Goal: Task Accomplishment & Management: Manage account settings

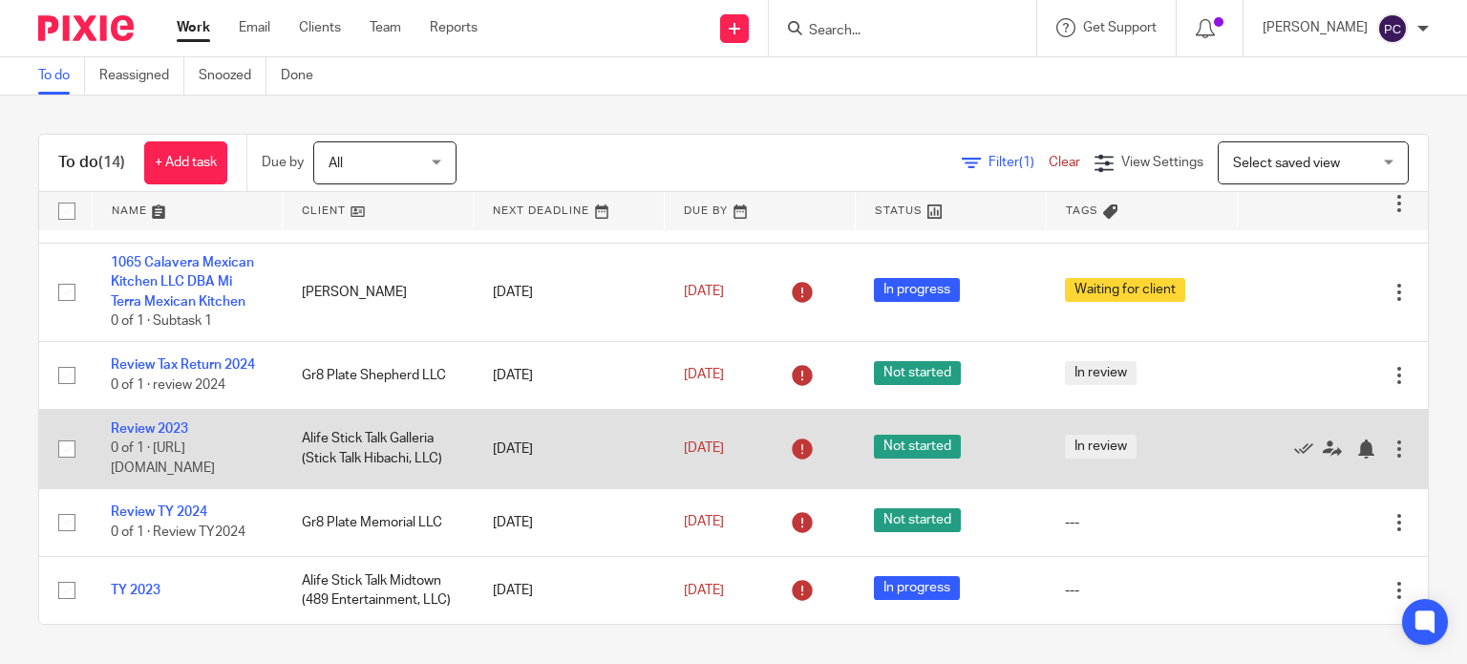
scroll to position [756, 0]
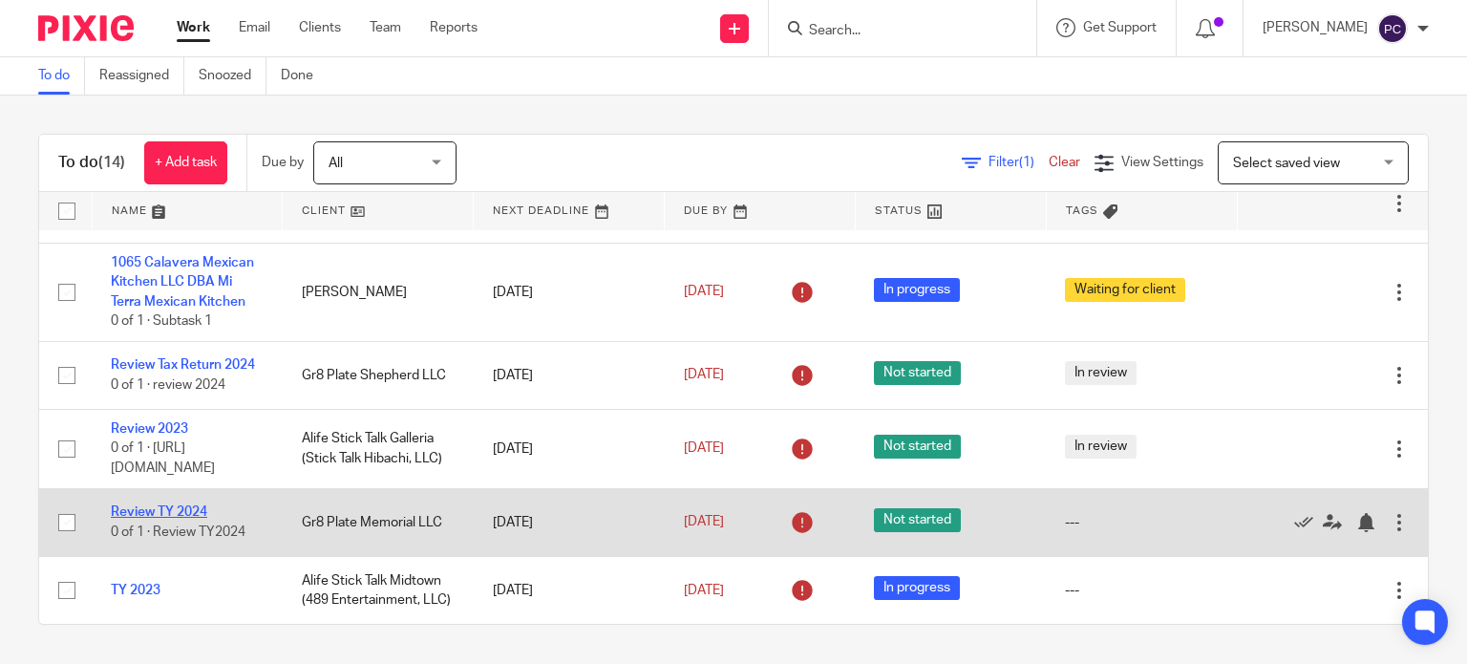
click at [157, 505] on link "Review TY 2024" at bounding box center [159, 511] width 96 height 13
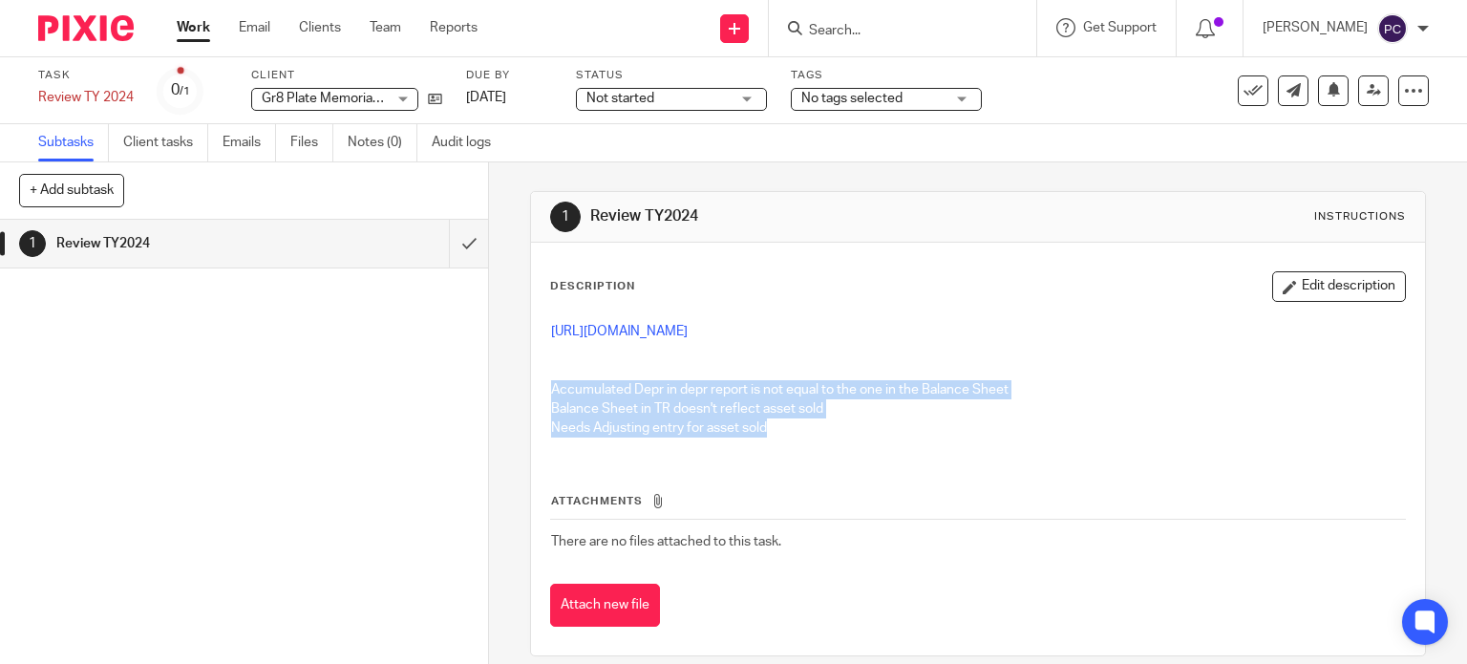
drag, startPoint x: 779, startPoint y: 437, endPoint x: 538, endPoint y: 391, distance: 245.9
click at [541, 391] on div "https://3.basecamp.com/5341776/buckets/27480867/vaults/8819115615 Accumulated D…" at bounding box center [978, 382] width 874 height 140
click at [792, 434] on p "Needs Adjusting entry for asset sold" at bounding box center [978, 427] width 855 height 19
click at [766, 436] on p "Needs Adjusting entry for asset sold" at bounding box center [978, 427] width 855 height 19
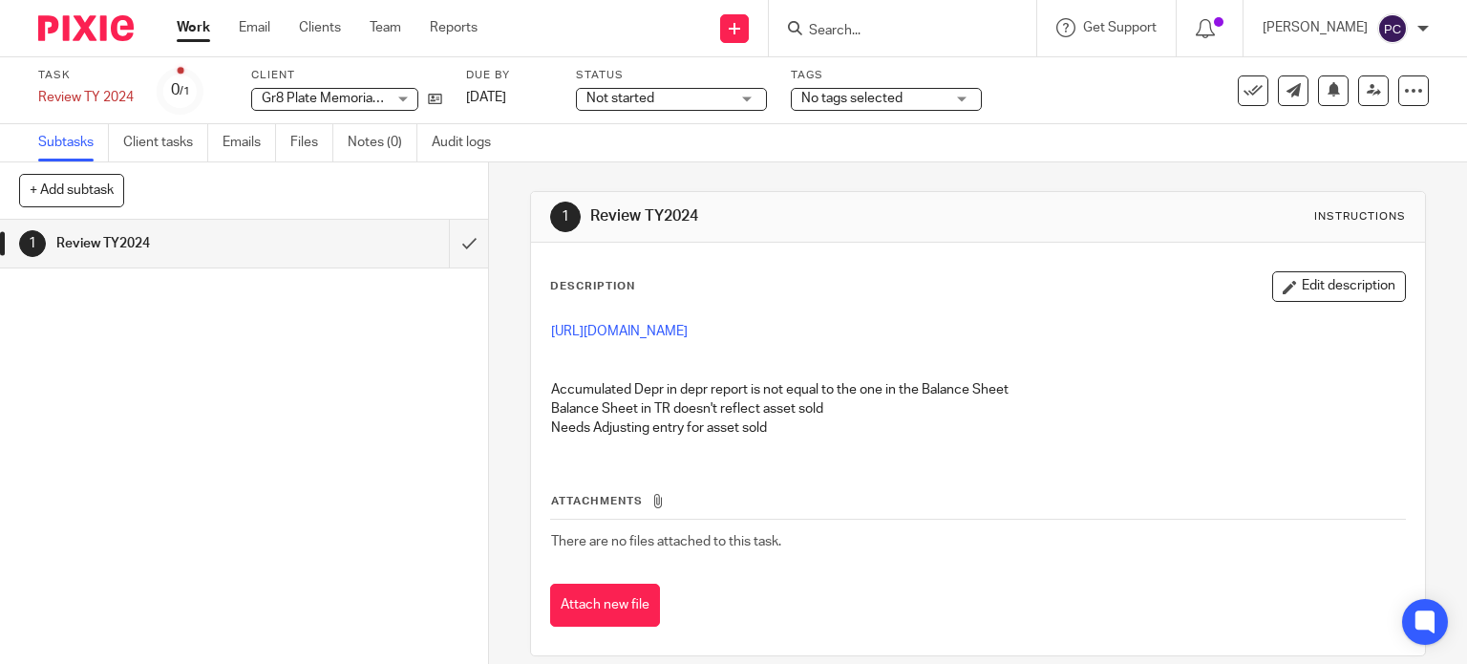
scroll to position [19, 0]
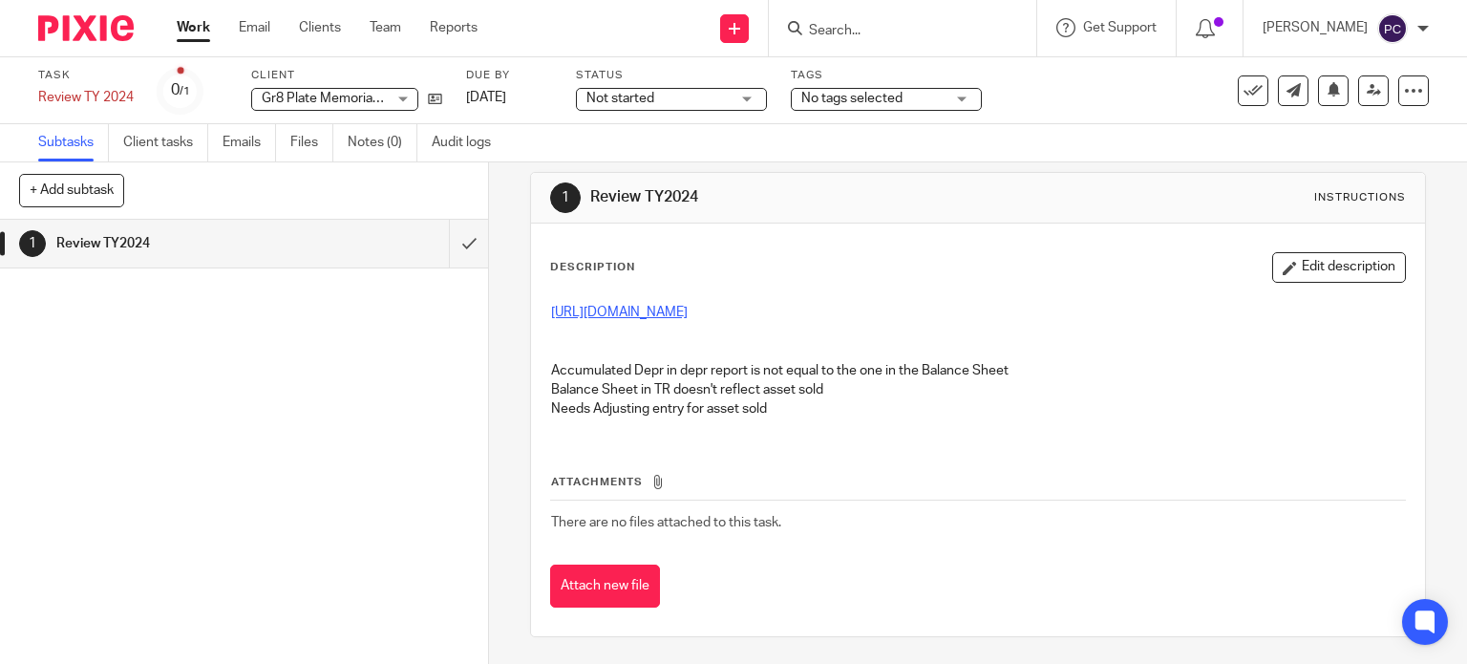
click at [687, 307] on link "https://3.basecamp.com/5341776/buckets/27480867/vaults/8819115615" at bounding box center [619, 312] width 137 height 13
click at [1012, 519] on td "There are no files attached to this task." at bounding box center [978, 522] width 856 height 46
drag, startPoint x: 859, startPoint y: 392, endPoint x: 527, endPoint y: 382, distance: 332.4
click at [531, 382] on div "Description Edit description https://3.basecamp.com/5341776/buckets/27480867/va…" at bounding box center [978, 429] width 895 height 412
drag, startPoint x: 539, startPoint y: 400, endPoint x: 784, endPoint y: 411, distance: 244.7
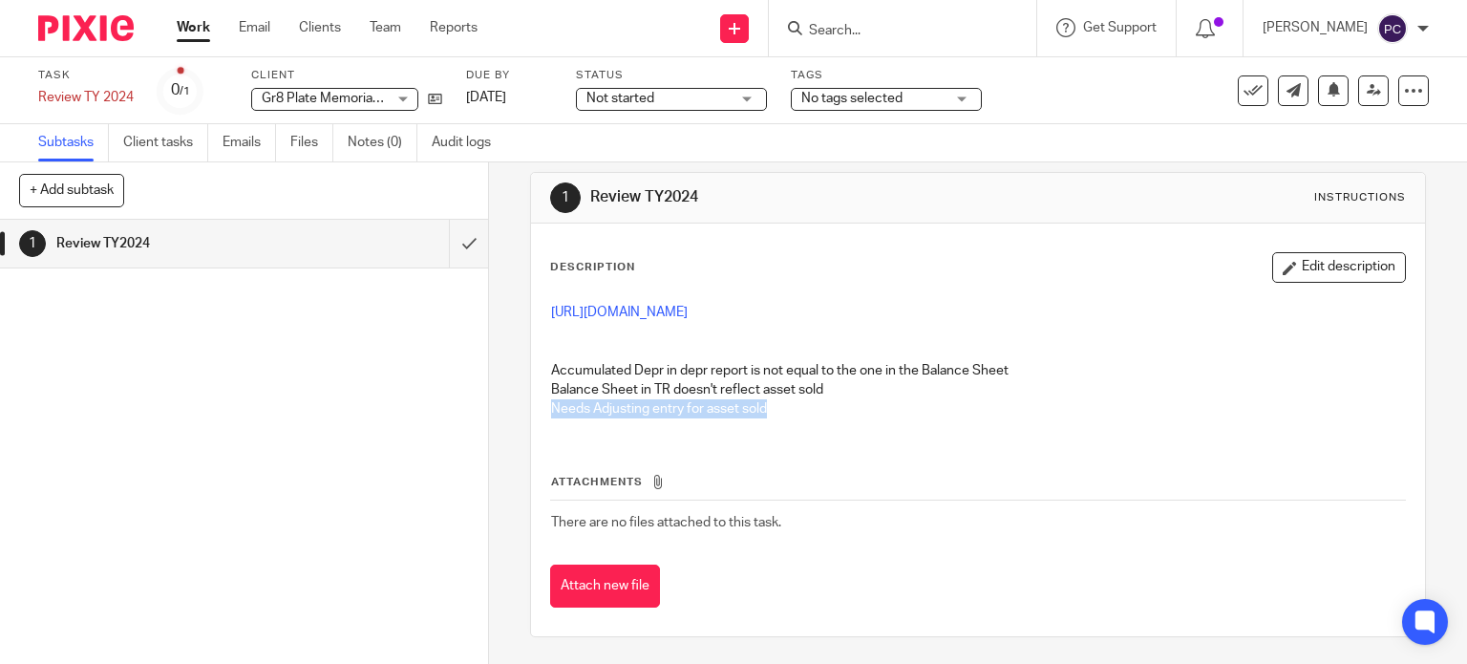
click at [784, 411] on div "https://3.basecamp.com/5341776/buckets/27480867/vaults/8819115615 Accumulated D…" at bounding box center [978, 363] width 874 height 140
click at [922, 418] on div "https://3.basecamp.com/5341776/buckets/27480867/vaults/8819115615 Accumulated D…" at bounding box center [978, 363] width 874 height 140
drag, startPoint x: 644, startPoint y: 385, endPoint x: 850, endPoint y: 393, distance: 206.4
click at [850, 393] on p "Balance Sheet in TR doesn't reflect asset sold" at bounding box center [978, 389] width 855 height 19
click at [783, 410] on p "Needs Adjusting entry for asset sold" at bounding box center [978, 408] width 855 height 19
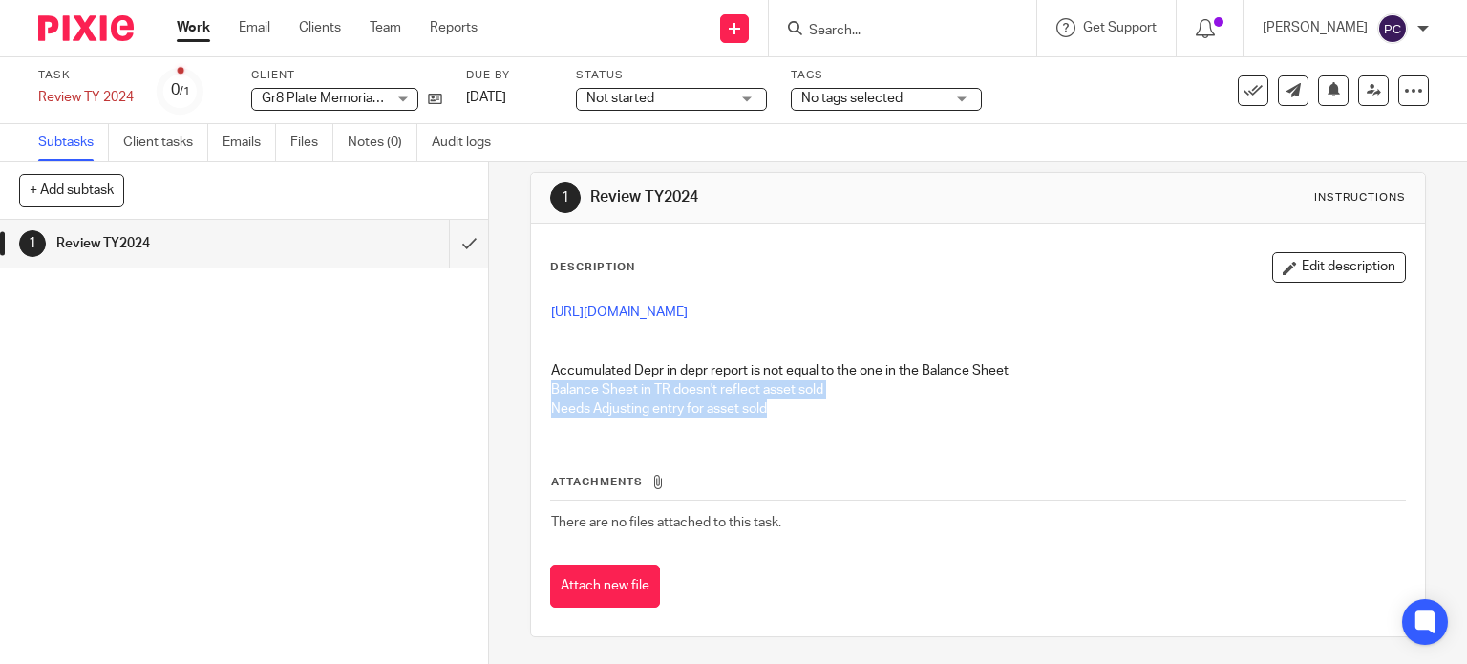
drag, startPoint x: 761, startPoint y: 408, endPoint x: 533, endPoint y: 388, distance: 229.1
click at [533, 388] on div "Description Edit description https://3.basecamp.com/5341776/buckets/27480867/va…" at bounding box center [978, 429] width 895 height 412
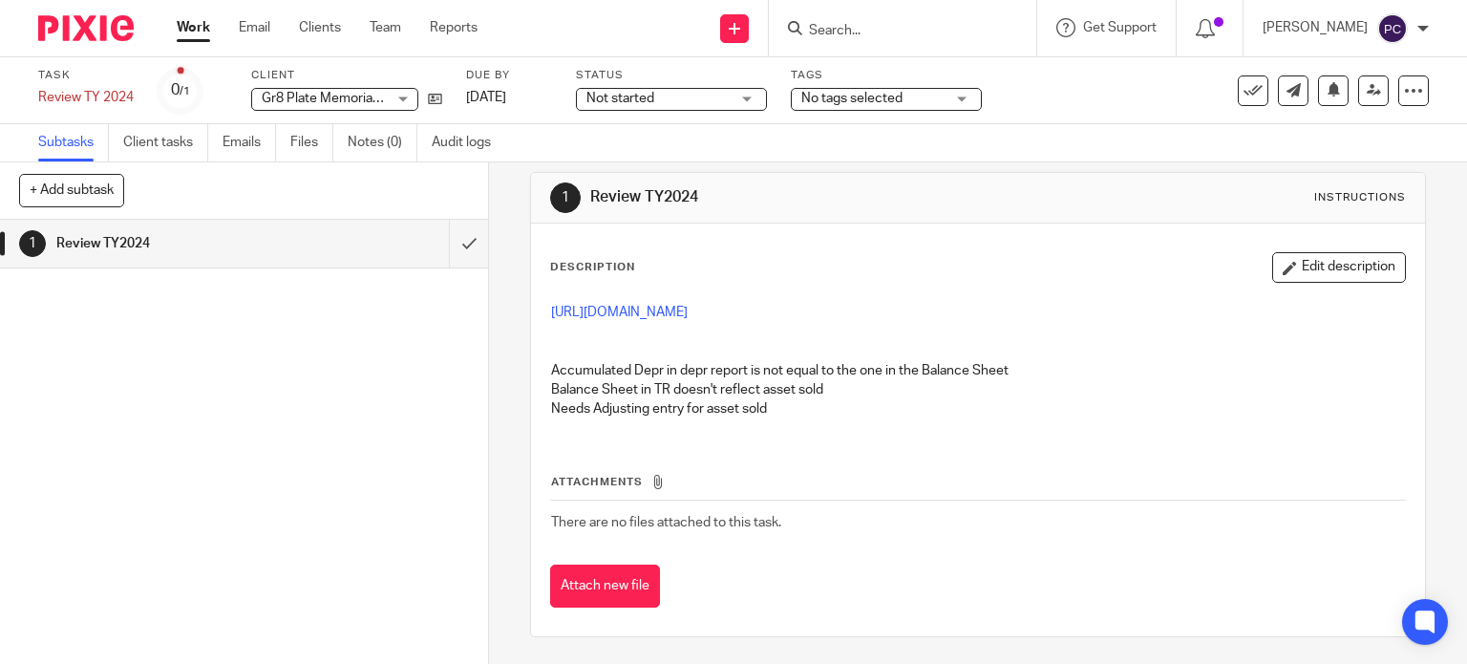
click at [928, 436] on div "Attachments There are no files attached to this task. Attach new file" at bounding box center [978, 521] width 856 height 174
click at [147, 247] on h1 "Review TY2024" at bounding box center [180, 243] width 249 height 29
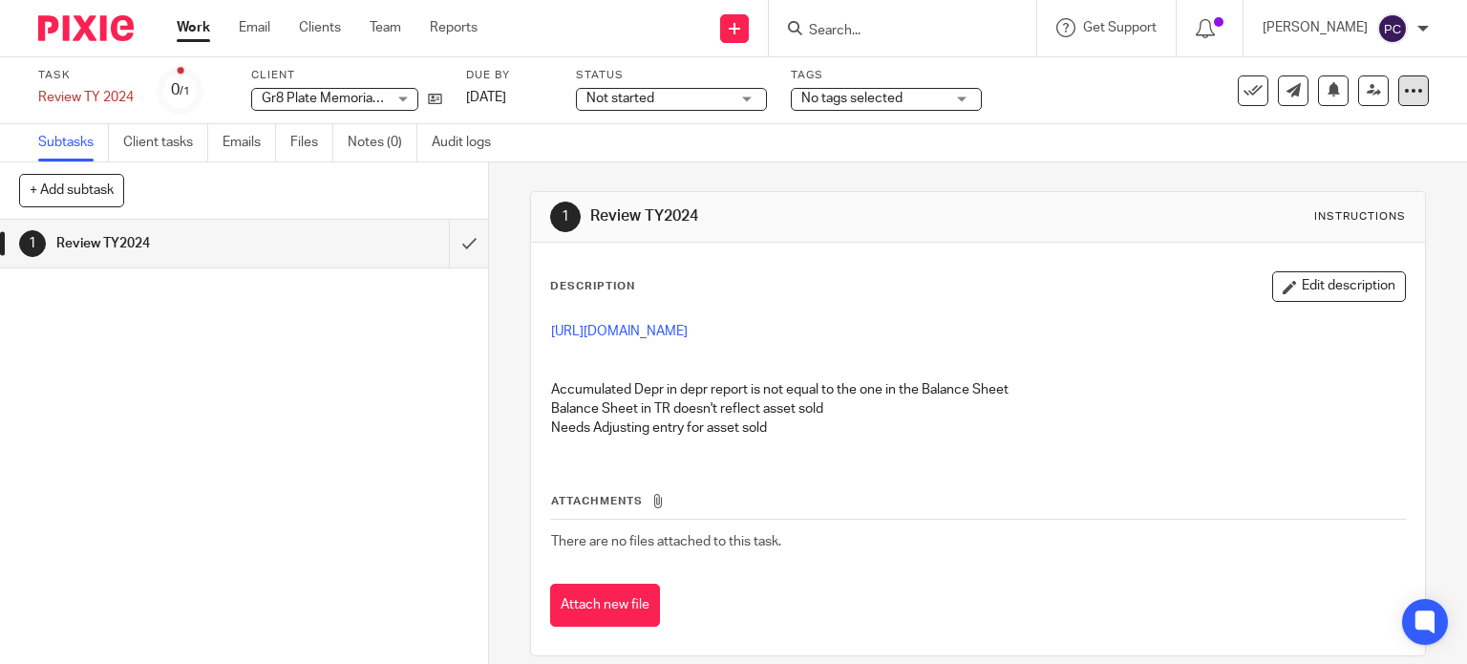
click at [1404, 81] on icon at bounding box center [1413, 90] width 19 height 19
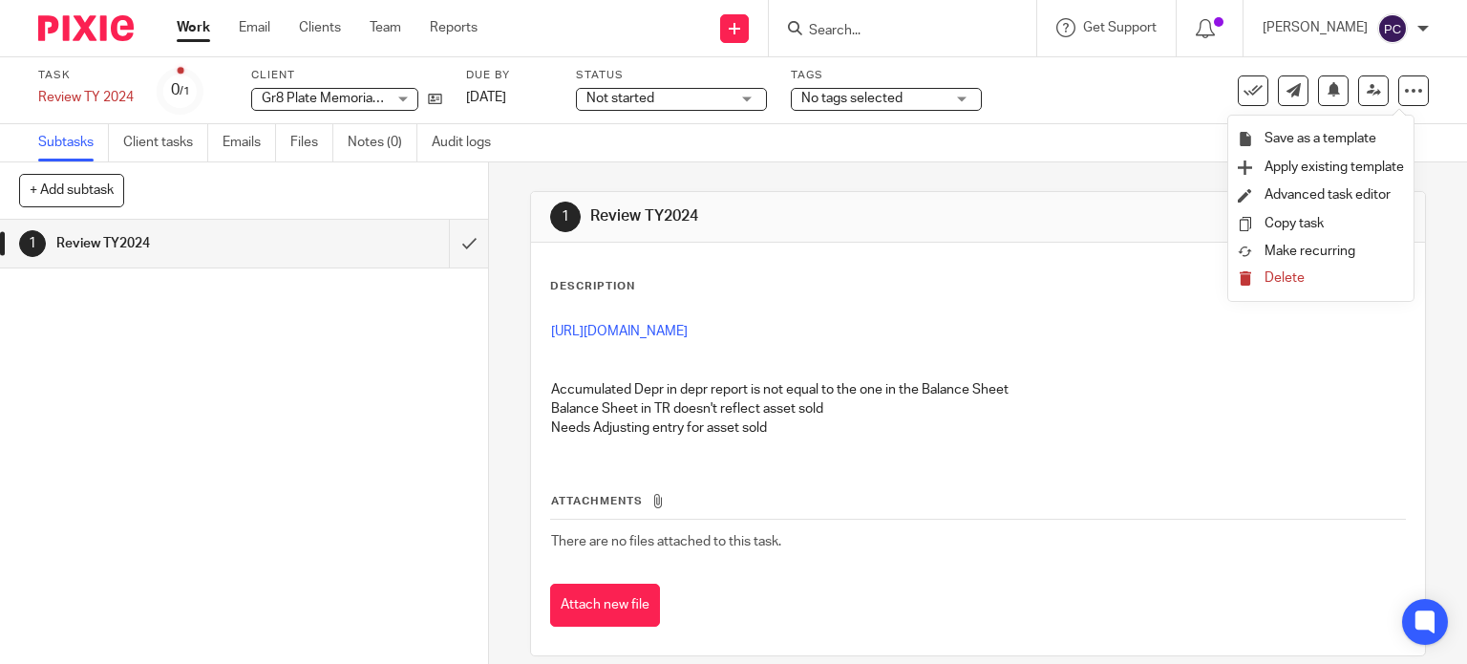
click at [1115, 105] on div "Task Review TY 2024 Save Review TY 2024 0 /1 Client Gr8 Plate Memorial LLC Gr8 …" at bounding box center [617, 91] width 1158 height 46
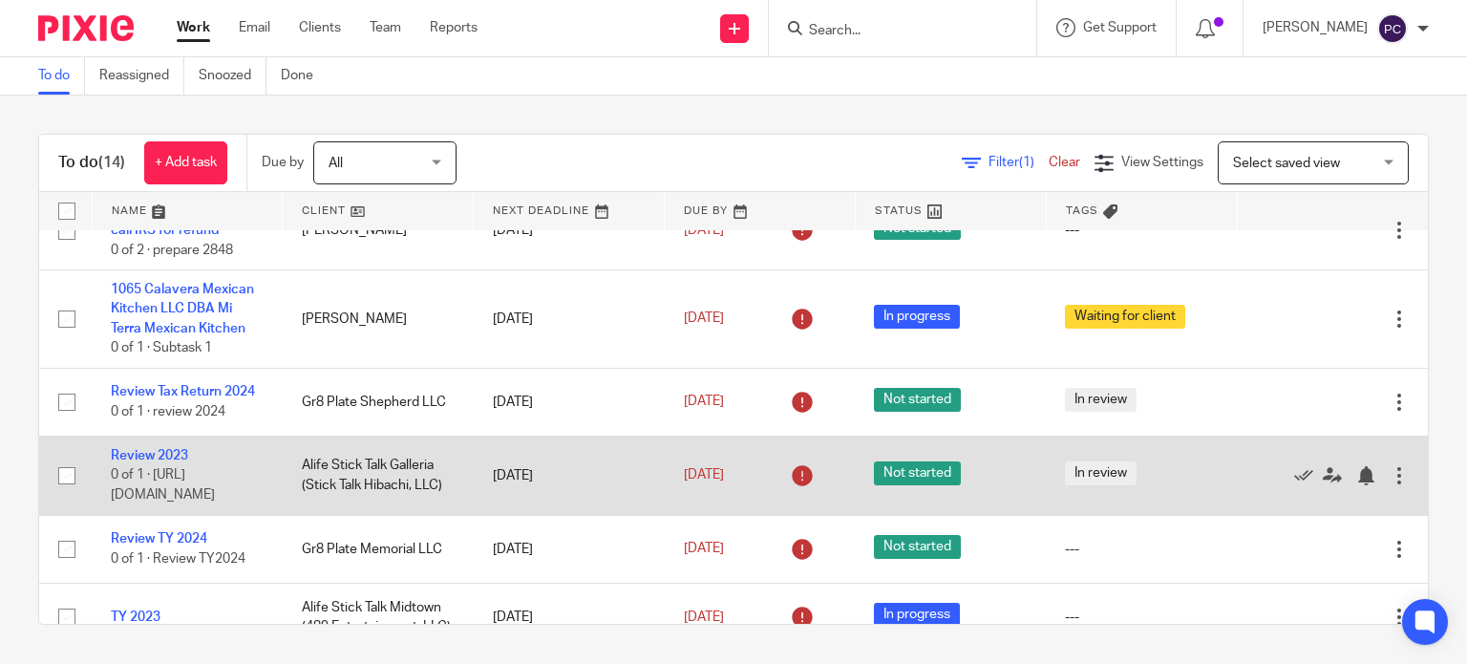
scroll to position [756, 0]
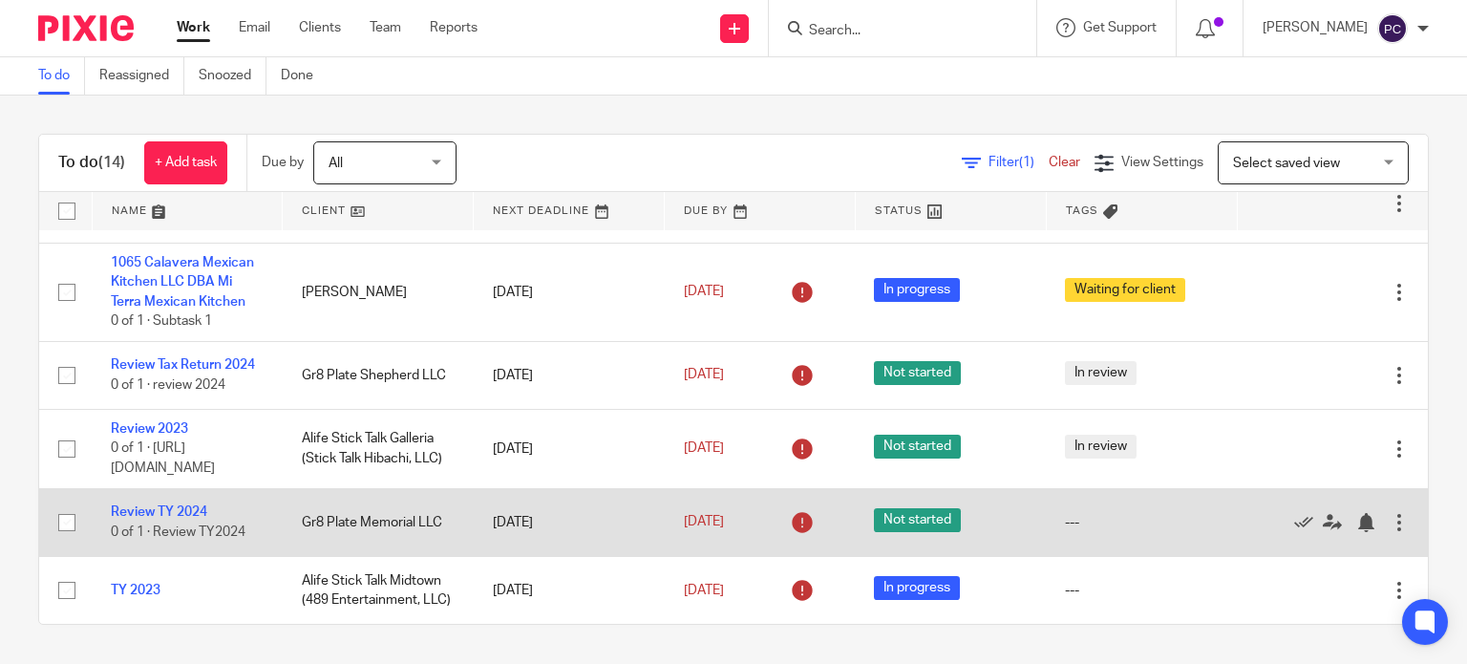
click at [1389, 513] on div at bounding box center [1398, 522] width 19 height 19
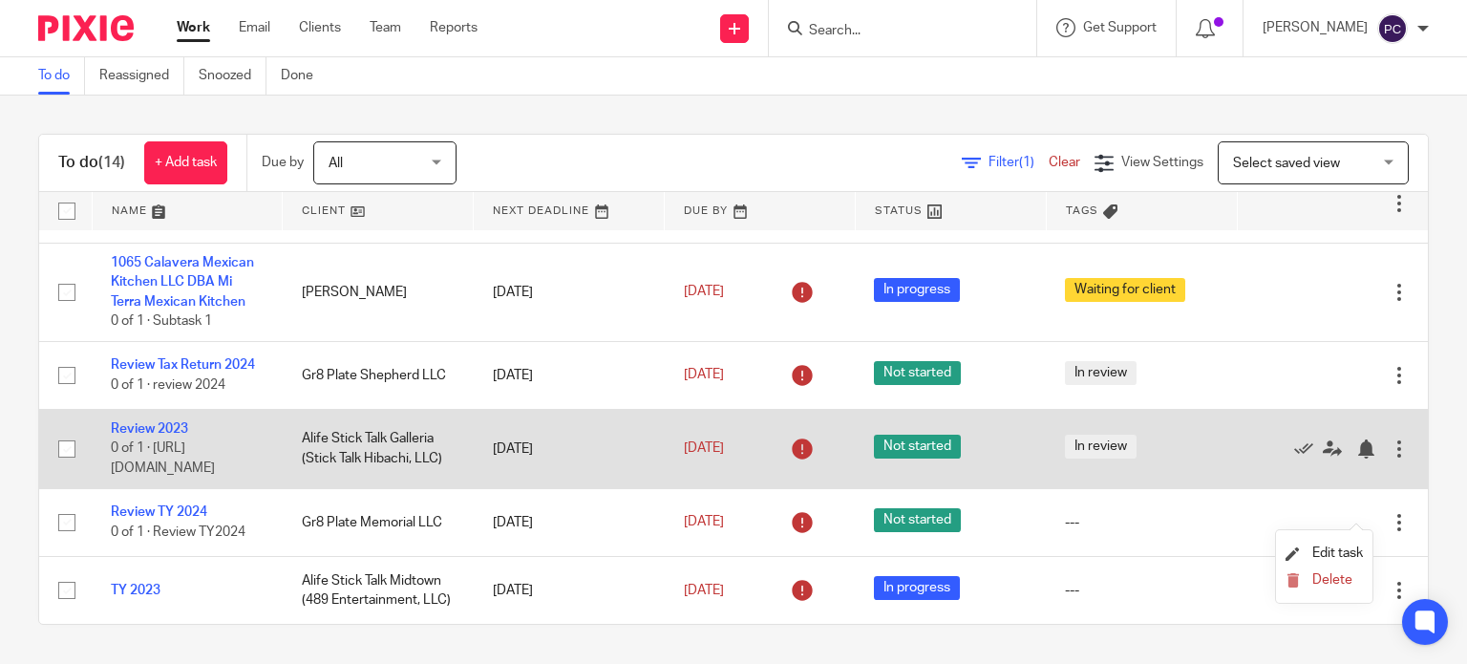
click at [321, 438] on td "Alife Stick Talk Galleria (Stick Talk Hibachi, LLC)" at bounding box center [378, 449] width 191 height 78
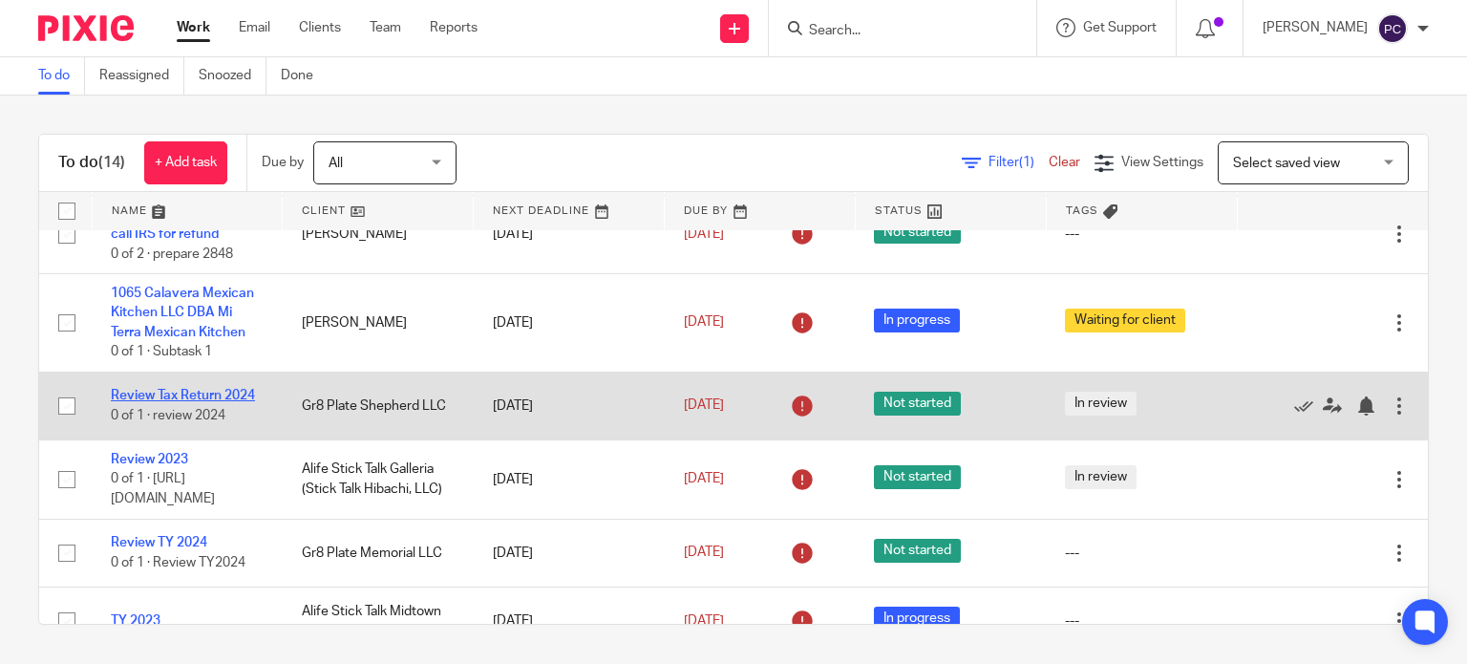
click at [172, 394] on link "Review Tax Return 2024" at bounding box center [183, 395] width 144 height 13
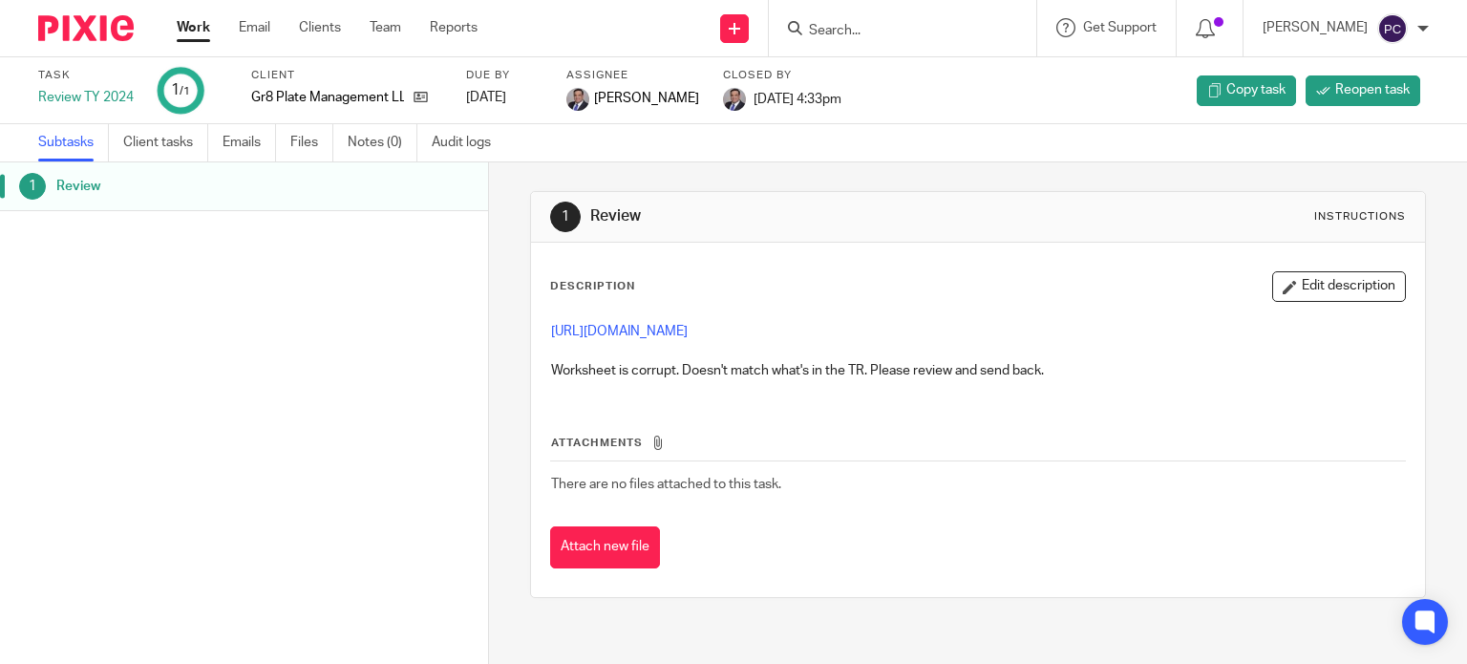
click at [60, 73] on label "Task" at bounding box center [85, 75] width 95 height 15
click at [187, 28] on link "Work" at bounding box center [193, 27] width 33 height 19
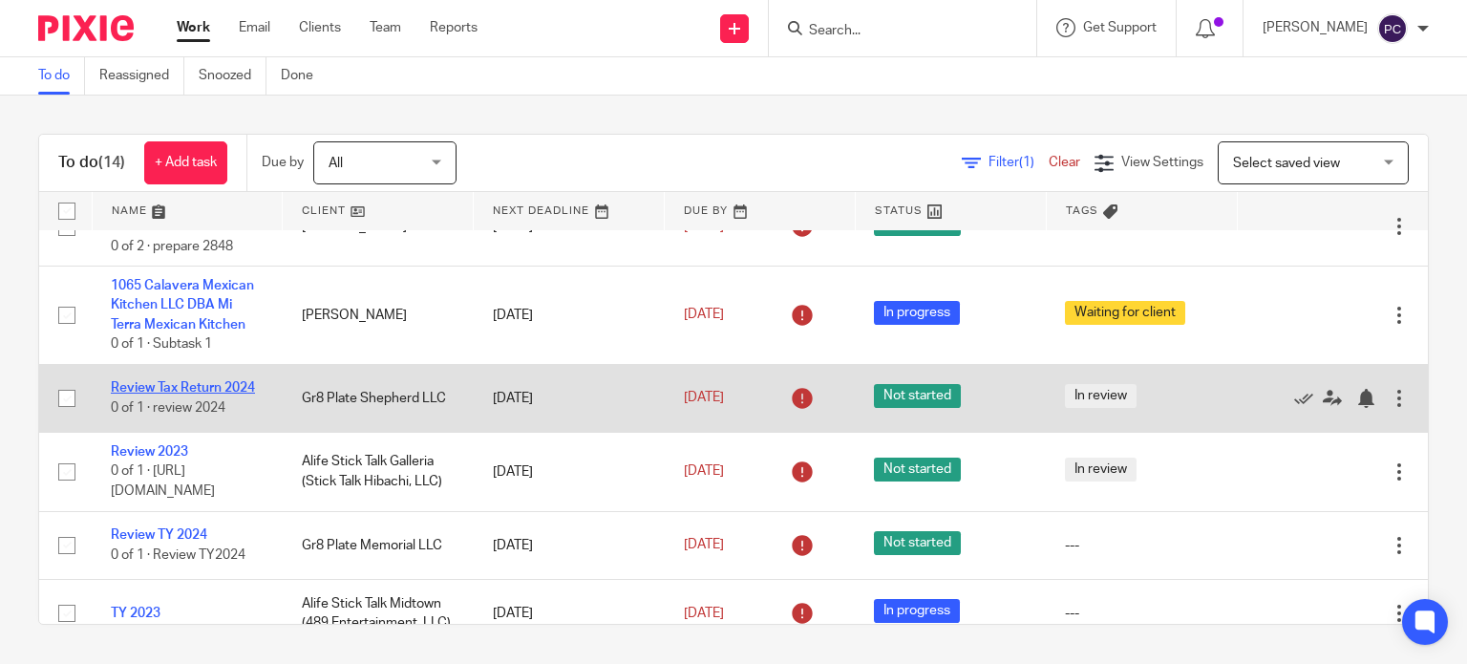
scroll to position [756, 0]
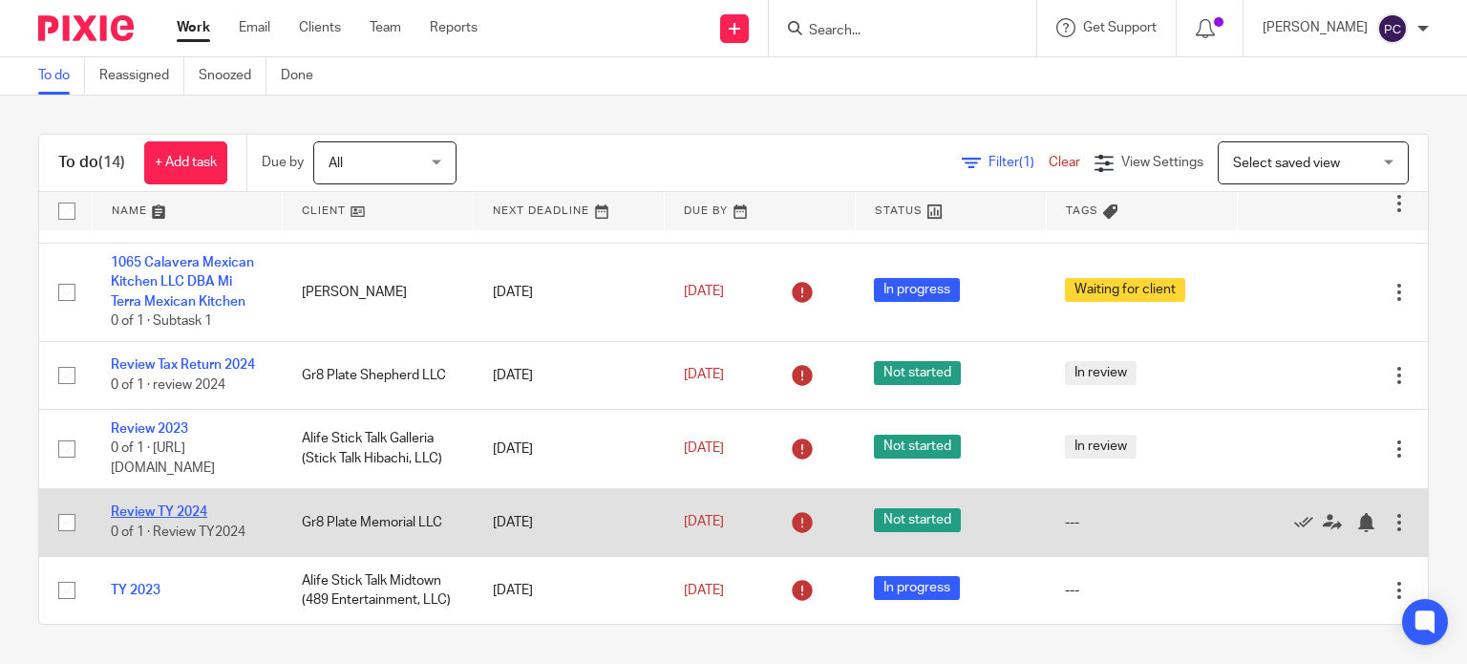
click at [129, 505] on link "Review TY 2024" at bounding box center [159, 511] width 96 height 13
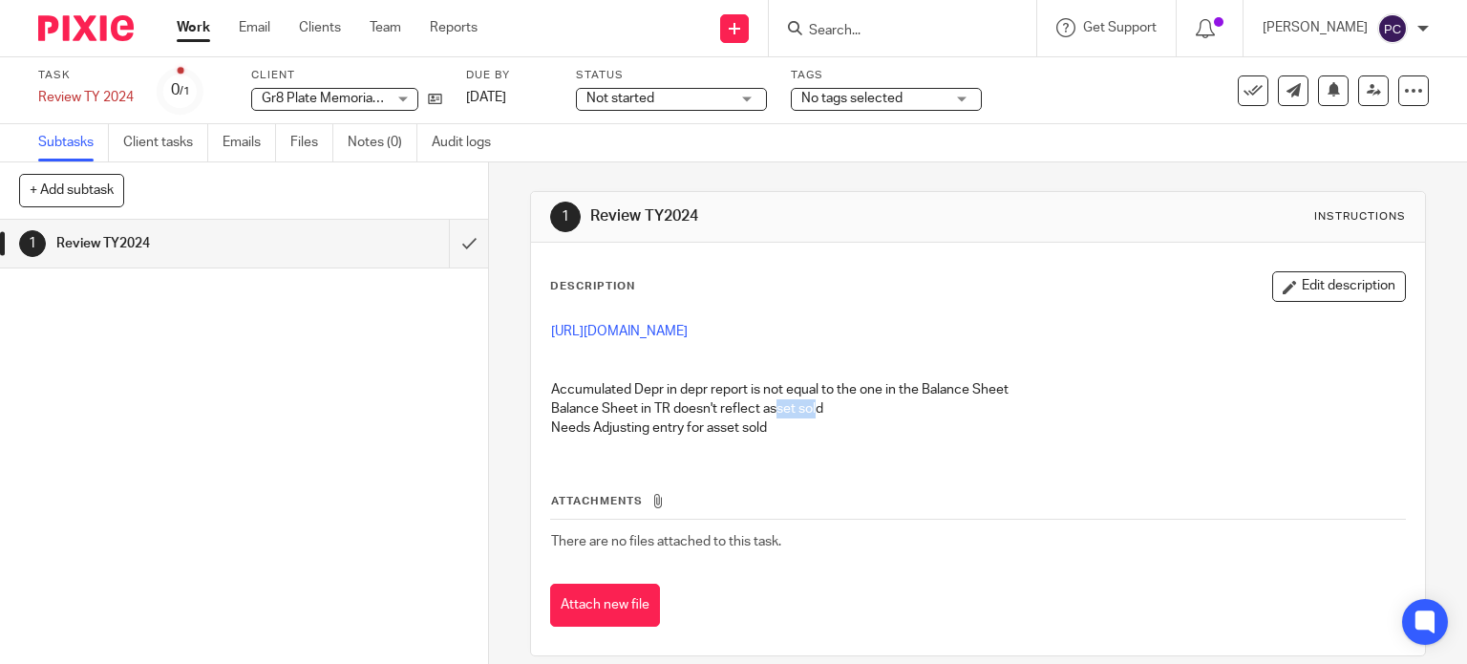
drag, startPoint x: 767, startPoint y: 407, endPoint x: 811, endPoint y: 405, distance: 44.0
click at [811, 405] on p "Balance Sheet in TR doesn't reflect asset sold" at bounding box center [978, 408] width 855 height 19
drag, startPoint x: 815, startPoint y: 406, endPoint x: 833, endPoint y: 407, distance: 17.2
click at [833, 407] on p "Balance Sheet in TR doesn't reflect asset sold" at bounding box center [978, 408] width 855 height 19
drag, startPoint x: 815, startPoint y: 434, endPoint x: 684, endPoint y: 417, distance: 132.9
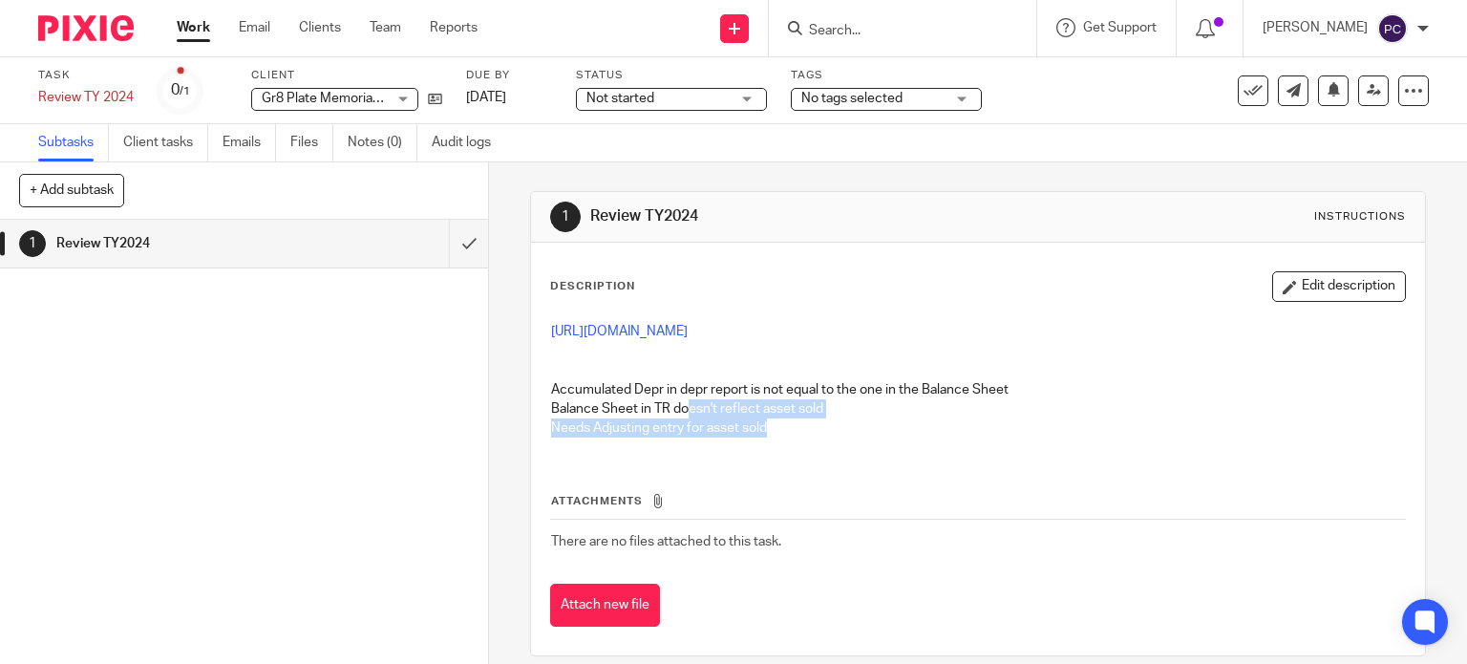
click at [684, 418] on p "Needs Adjusting entry for asset sold" at bounding box center [978, 427] width 855 height 19
click at [846, 436] on p "Needs Adjusting entry for asset sold" at bounding box center [978, 427] width 855 height 19
click at [962, 399] on p "Balance Sheet in TR doesn't reflect asset sold" at bounding box center [978, 408] width 855 height 19
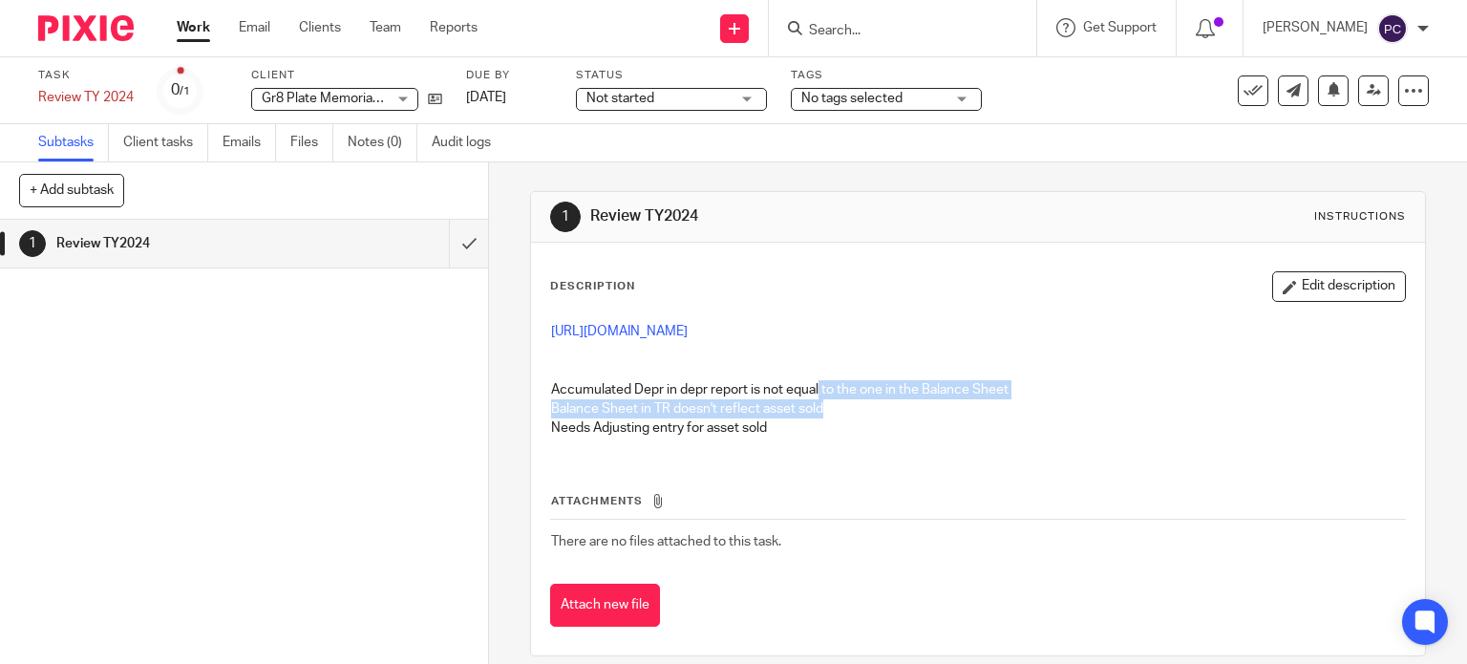
drag, startPoint x: 1039, startPoint y: 400, endPoint x: 814, endPoint y: 385, distance: 225.9
click at [814, 385] on div "https://3.basecamp.com/5341776/buckets/27480867/vaults/8819115615 Accumulated D…" at bounding box center [978, 382] width 874 height 140
click at [605, 408] on p "Balance Sheet in TR doesn't reflect asset sold" at bounding box center [978, 408] width 855 height 19
drag, startPoint x: 602, startPoint y: 408, endPoint x: 839, endPoint y: 413, distance: 237.8
click at [839, 413] on p "Balance Sheet in TR doesn't reflect asset sold" at bounding box center [978, 408] width 855 height 19
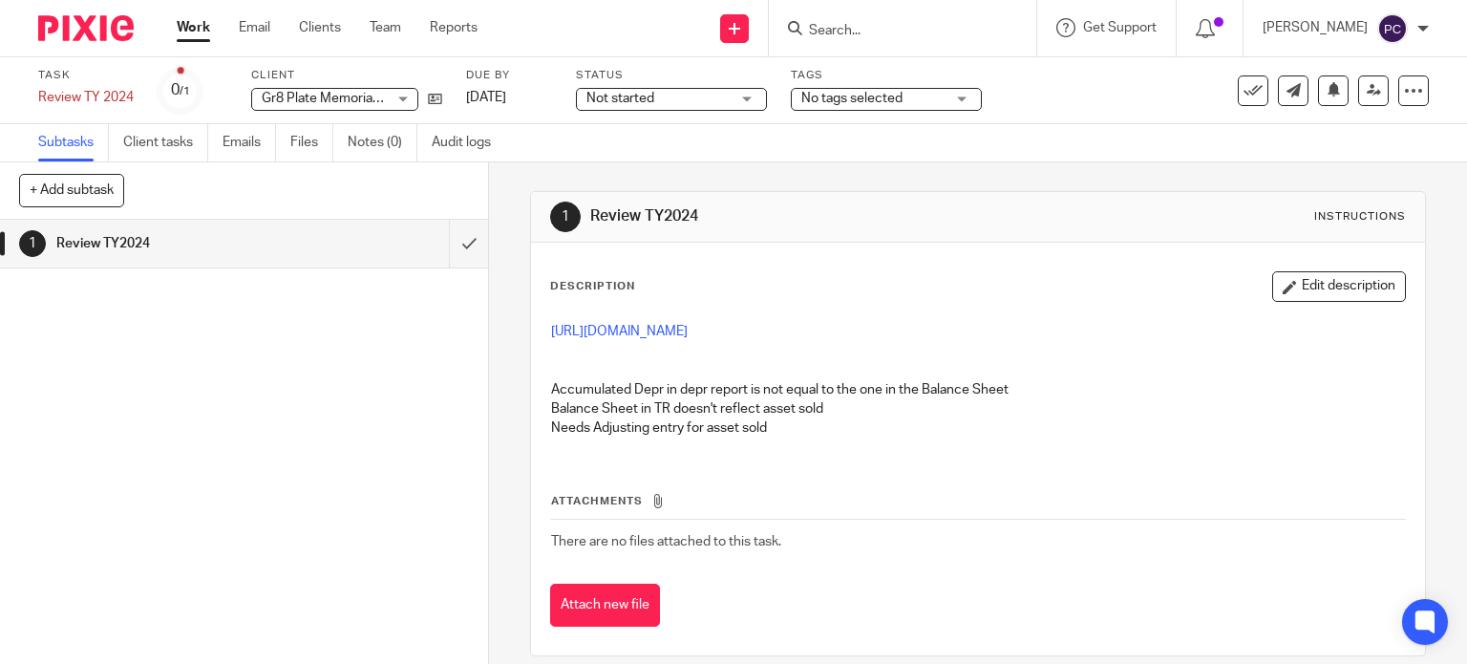
click at [807, 438] on div "https://3.basecamp.com/5341776/buckets/27480867/vaults/8819115615 Accumulated D…" at bounding box center [978, 382] width 874 height 140
drag, startPoint x: 771, startPoint y: 428, endPoint x: 546, endPoint y: 432, distance: 225.4
click at [551, 432] on p "Needs Adjusting entry for asset sold" at bounding box center [978, 427] width 855 height 19
click at [898, 470] on div "Attachments There are no files attached to this task. Attach new file" at bounding box center [978, 541] width 856 height 174
click at [838, 430] on p "Needs Adjusting entry for asset sold" at bounding box center [978, 427] width 855 height 19
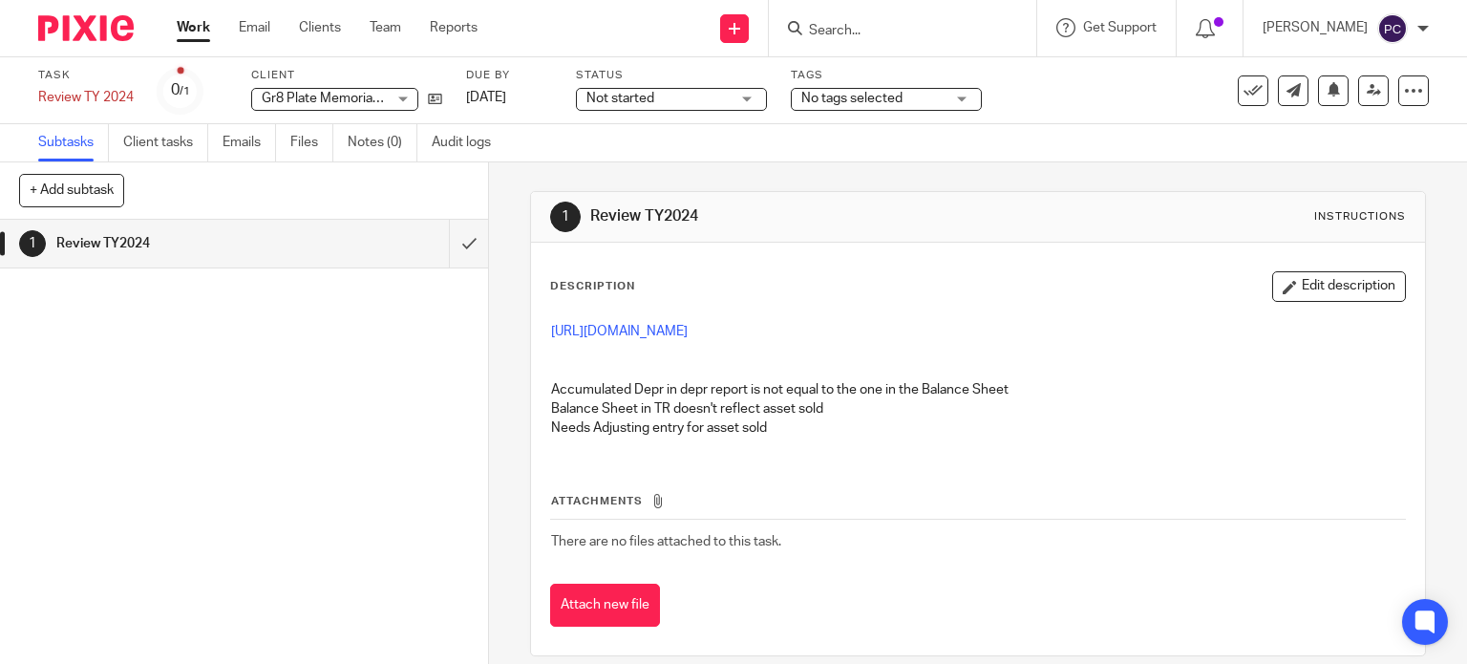
scroll to position [19, 0]
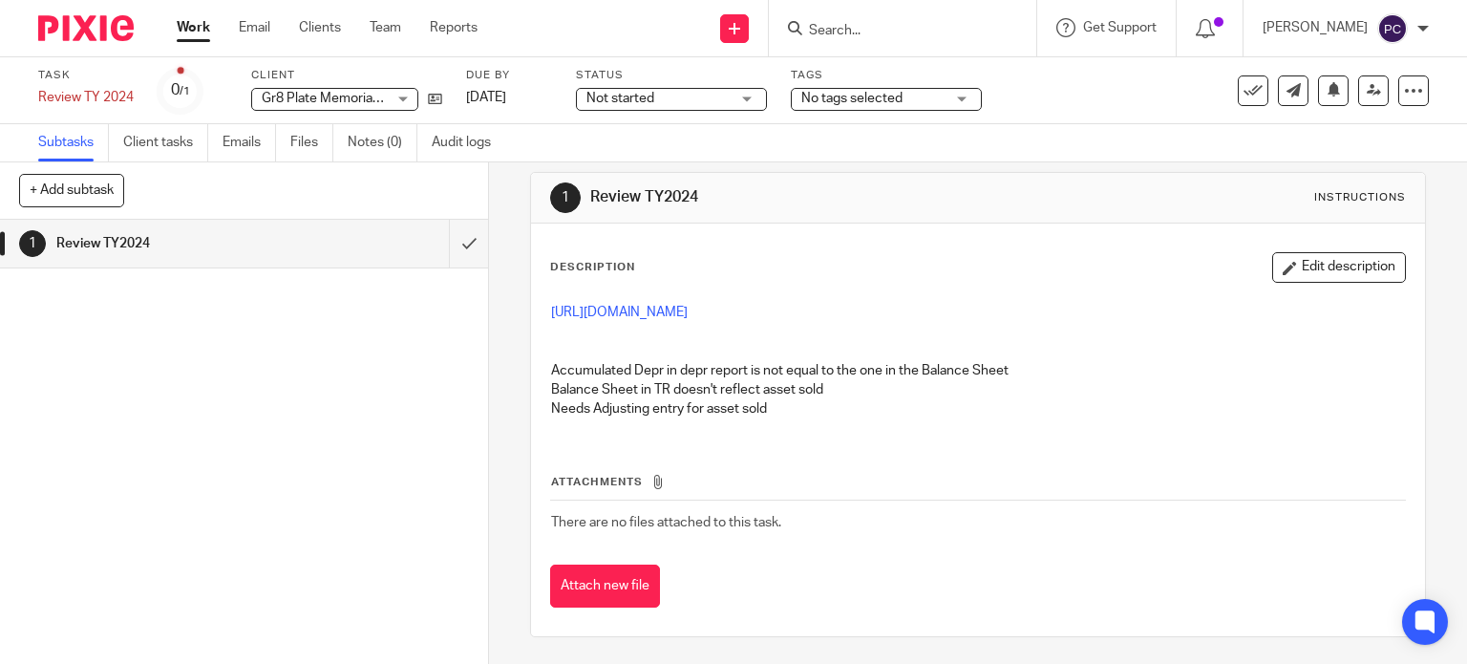
click at [832, 415] on p "Needs Adjusting entry for asset sold" at bounding box center [978, 408] width 855 height 19
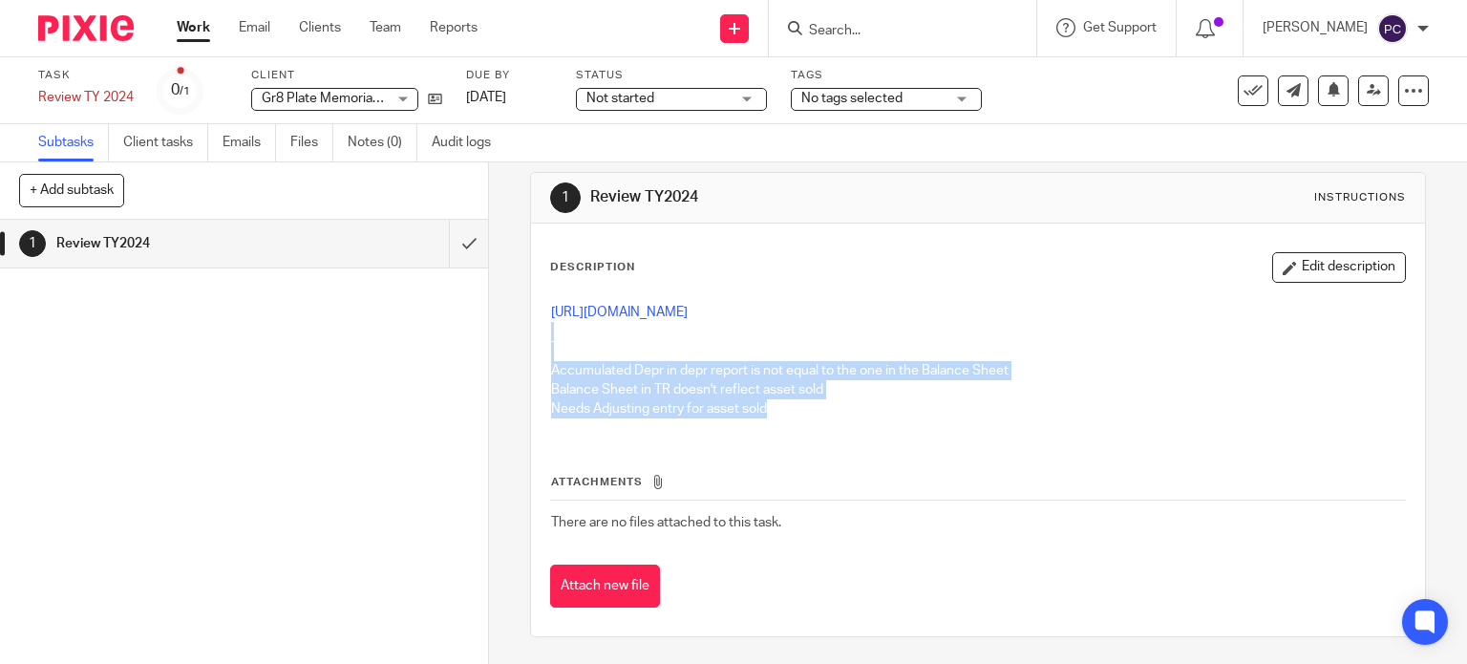
drag, startPoint x: 809, startPoint y: 418, endPoint x: 541, endPoint y: 360, distance: 273.6
click at [541, 360] on div "https://3.basecamp.com/5341776/buckets/27480867/vaults/8819115615 Accumulated D…" at bounding box center [978, 363] width 874 height 140
click at [542, 362] on div "https://3.basecamp.com/5341776/buckets/27480867/vaults/8819115615 Accumulated D…" at bounding box center [978, 363] width 874 height 140
drag, startPoint x: 548, startPoint y: 364, endPoint x: 771, endPoint y: 415, distance: 229.3
click at [771, 415] on div "https://3.basecamp.com/5341776/buckets/27480867/vaults/8819115615 Accumulated D…" at bounding box center [978, 363] width 874 height 140
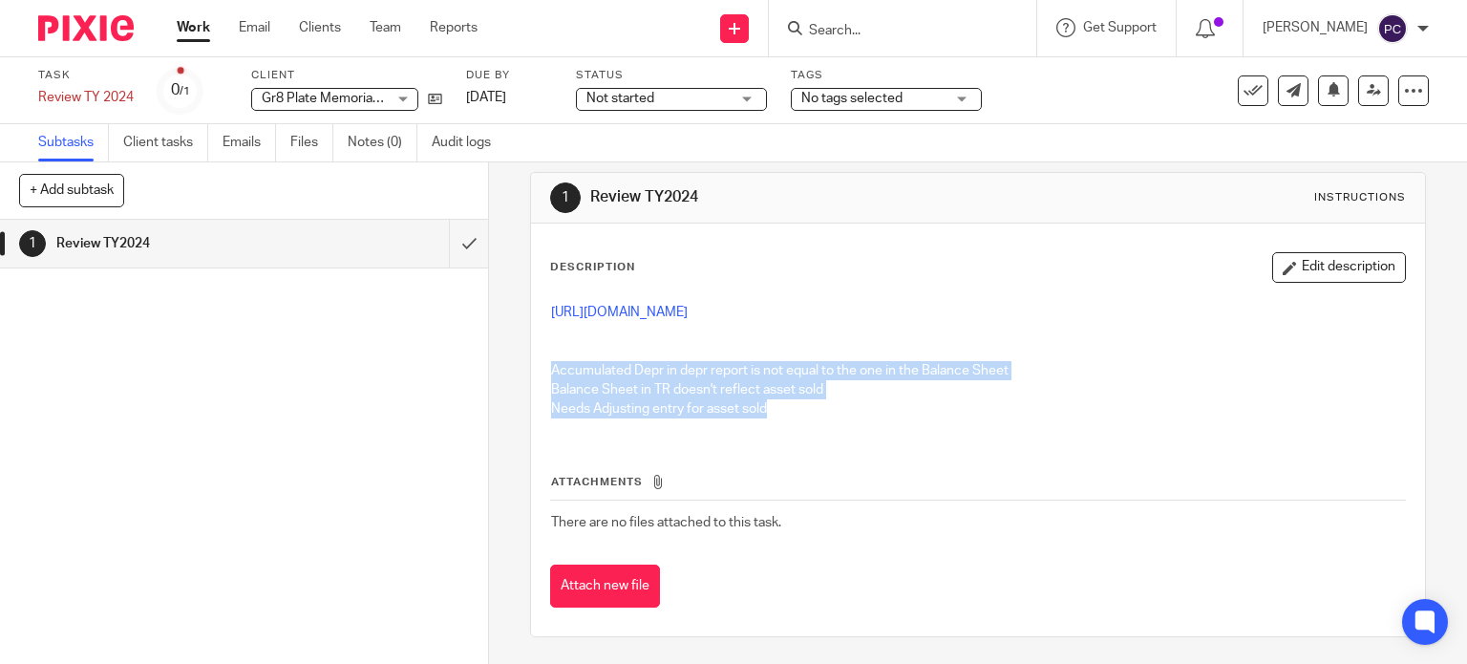
click at [1042, 427] on div "https://3.basecamp.com/5341776/buckets/27480867/vaults/8819115615 Accumulated D…" at bounding box center [978, 363] width 874 height 140
click at [876, 410] on p "Needs Adjusting entry for asset sold" at bounding box center [978, 408] width 855 height 19
drag, startPoint x: 792, startPoint y: 413, endPoint x: 545, endPoint y: 362, distance: 251.7
click at [545, 362] on div "https://3.basecamp.com/5341776/buckets/27480867/vaults/8819115615 Accumulated D…" at bounding box center [978, 363] width 874 height 140
drag, startPoint x: 791, startPoint y: 392, endPoint x: 695, endPoint y: 391, distance: 95.5
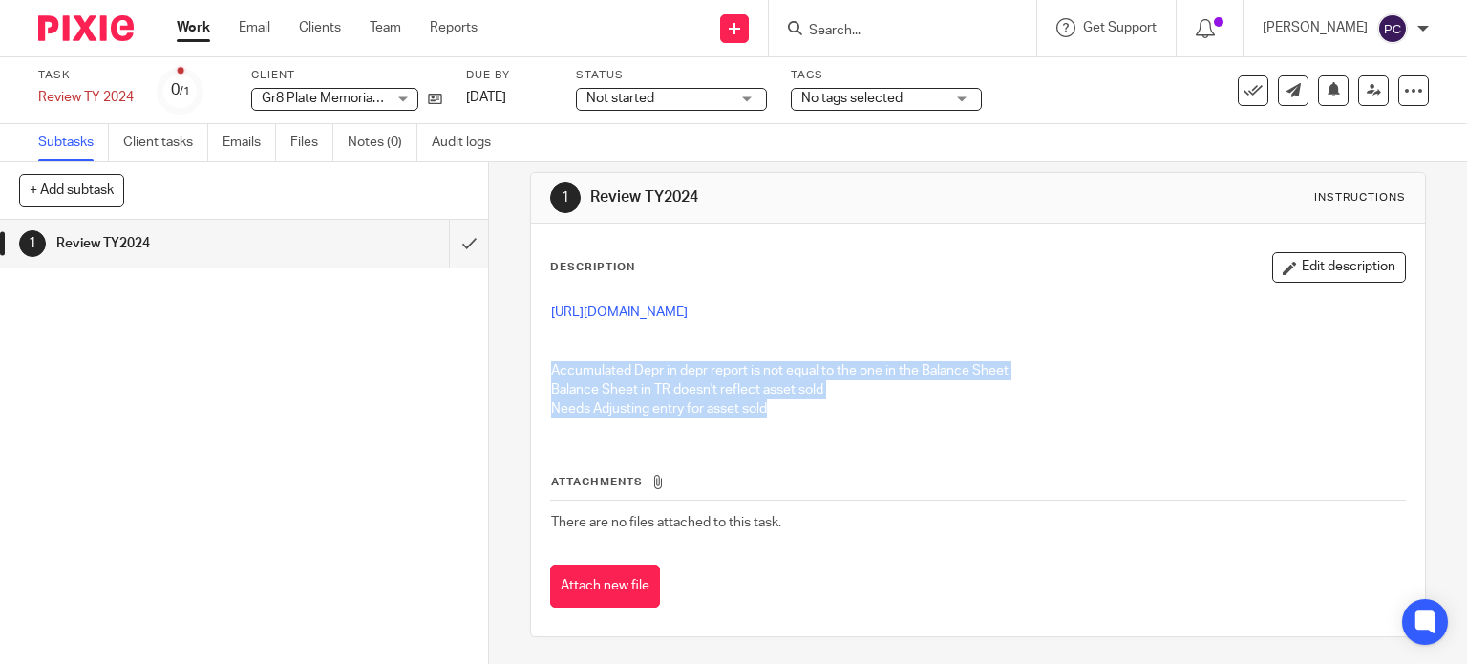
click at [791, 392] on p "Balance Sheet in TR doesn't reflect asset sold" at bounding box center [978, 389] width 855 height 19
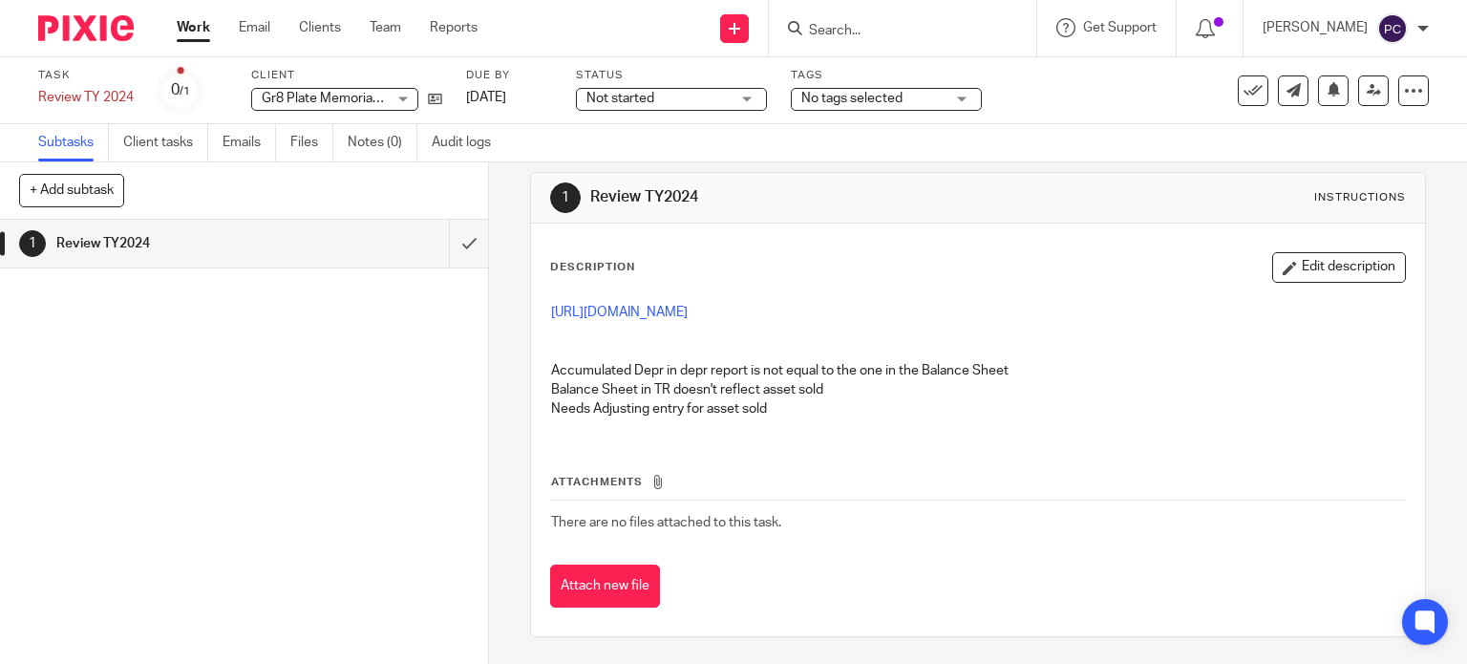
click at [800, 431] on div "https://3.basecamp.com/5341776/buckets/27480867/vaults/8819115615 Accumulated D…" at bounding box center [978, 363] width 874 height 140
drag, startPoint x: 764, startPoint y: 412, endPoint x: 703, endPoint y: 420, distance: 61.7
click at [703, 420] on div "https://3.basecamp.com/5341776/buckets/27480867/vaults/8819115615 Accumulated D…" at bounding box center [978, 363] width 874 height 140
click at [775, 413] on p "Needs Adjusting entry for asset sold" at bounding box center [978, 408] width 855 height 19
drag, startPoint x: 779, startPoint y: 412, endPoint x: 545, endPoint y: 404, distance: 234.1
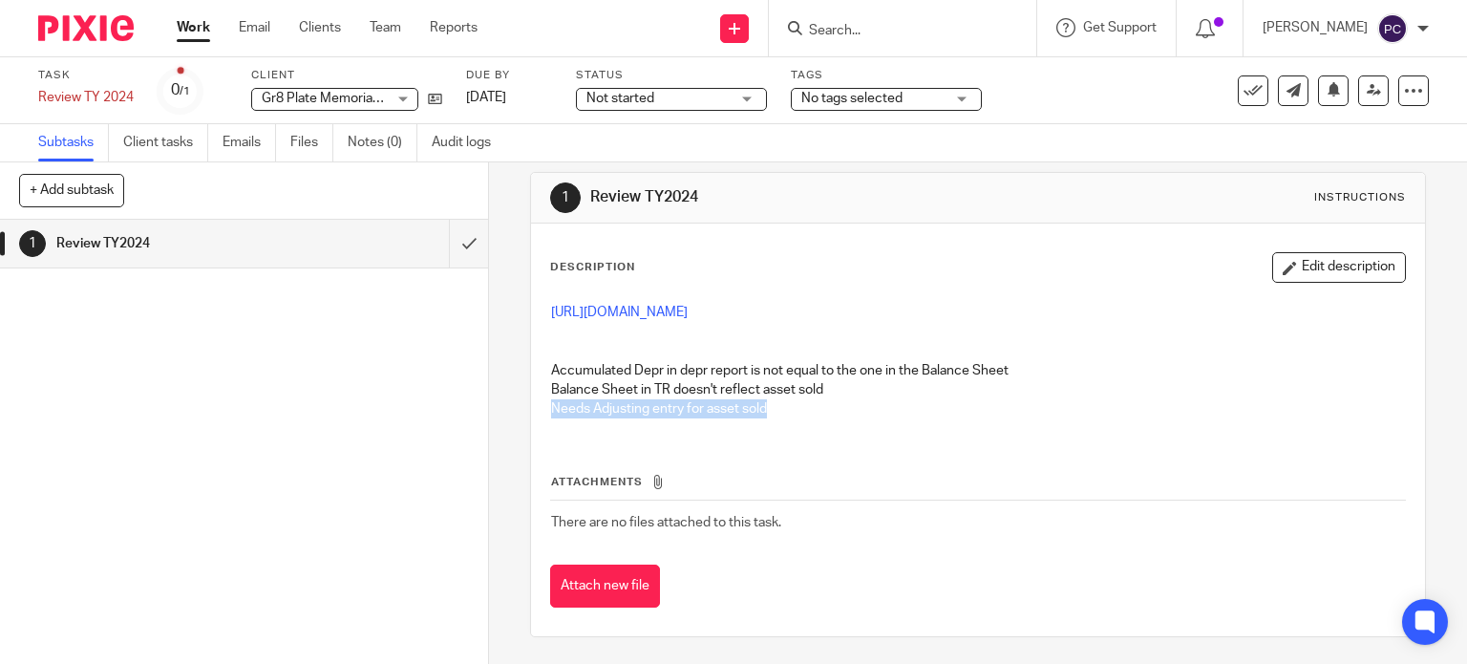
click at [551, 404] on p "Needs Adjusting entry for asset sold" at bounding box center [978, 408] width 855 height 19
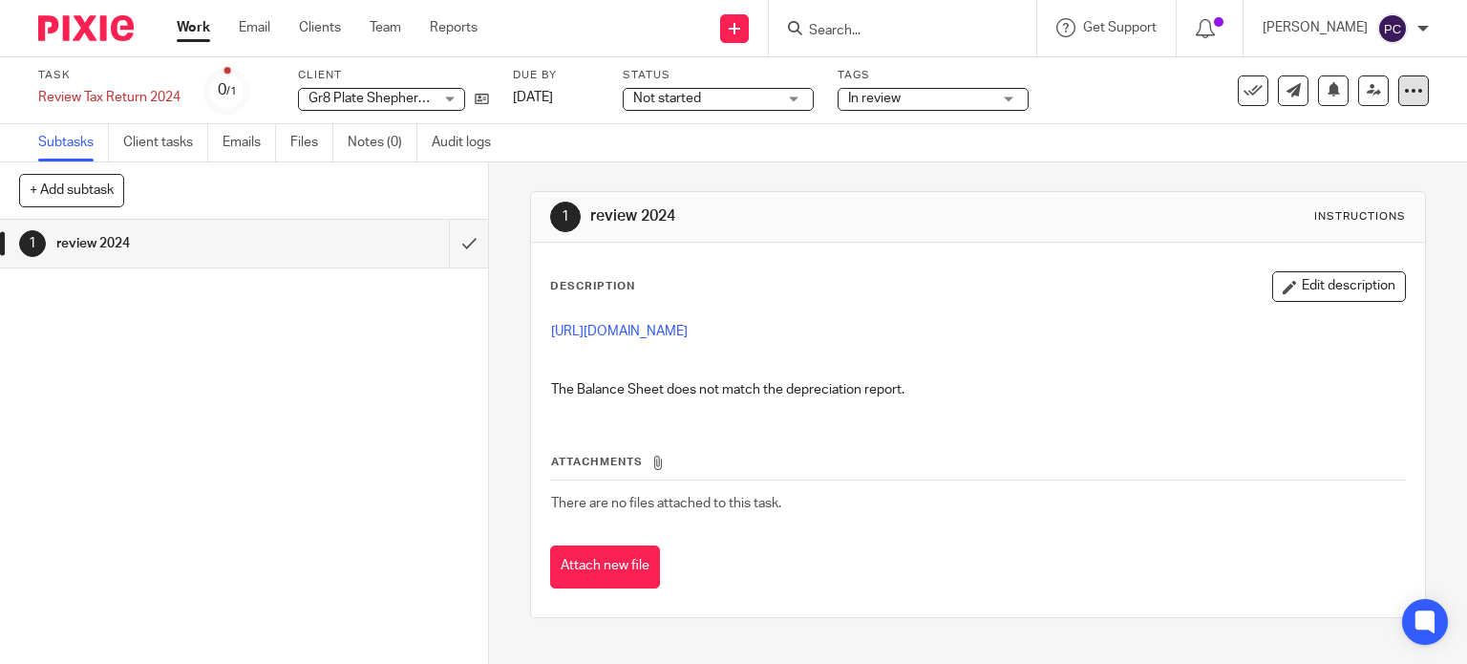
click at [1405, 84] on icon at bounding box center [1413, 90] width 19 height 19
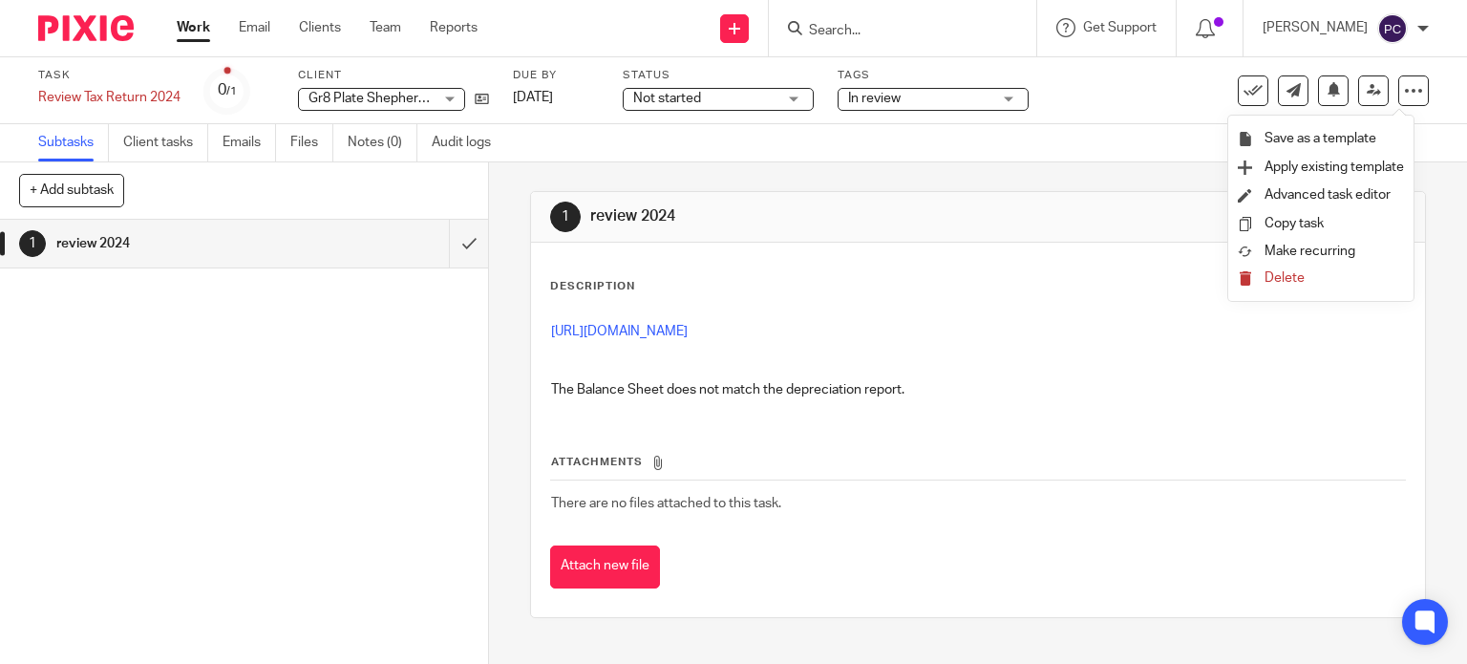
click at [1103, 265] on div "Description Edit description https://3.basecamp.com/5341776/buckets/27480867/up…" at bounding box center [978, 430] width 895 height 374
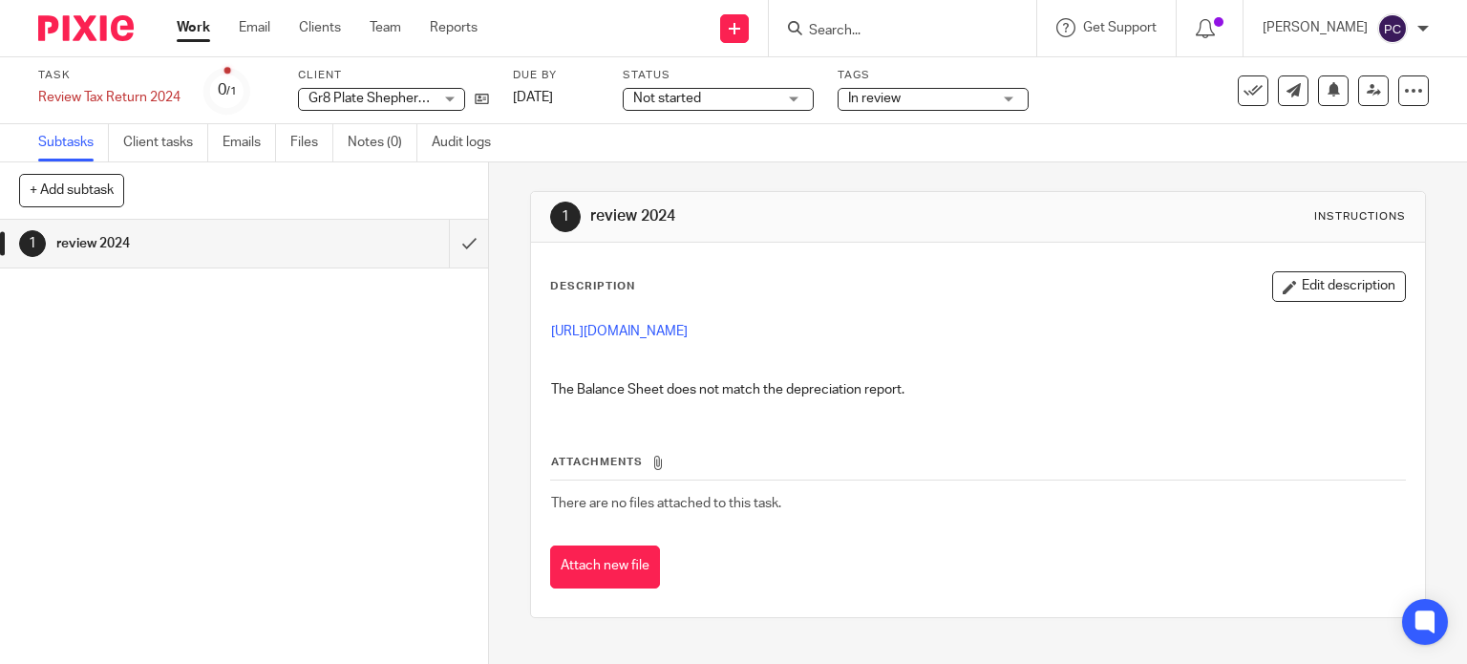
click at [206, 43] on div "Work Email Clients Team Reports Work Email Clients Team Reports Settings" at bounding box center [332, 28] width 349 height 56
click at [194, 32] on link "Work" at bounding box center [193, 27] width 33 height 19
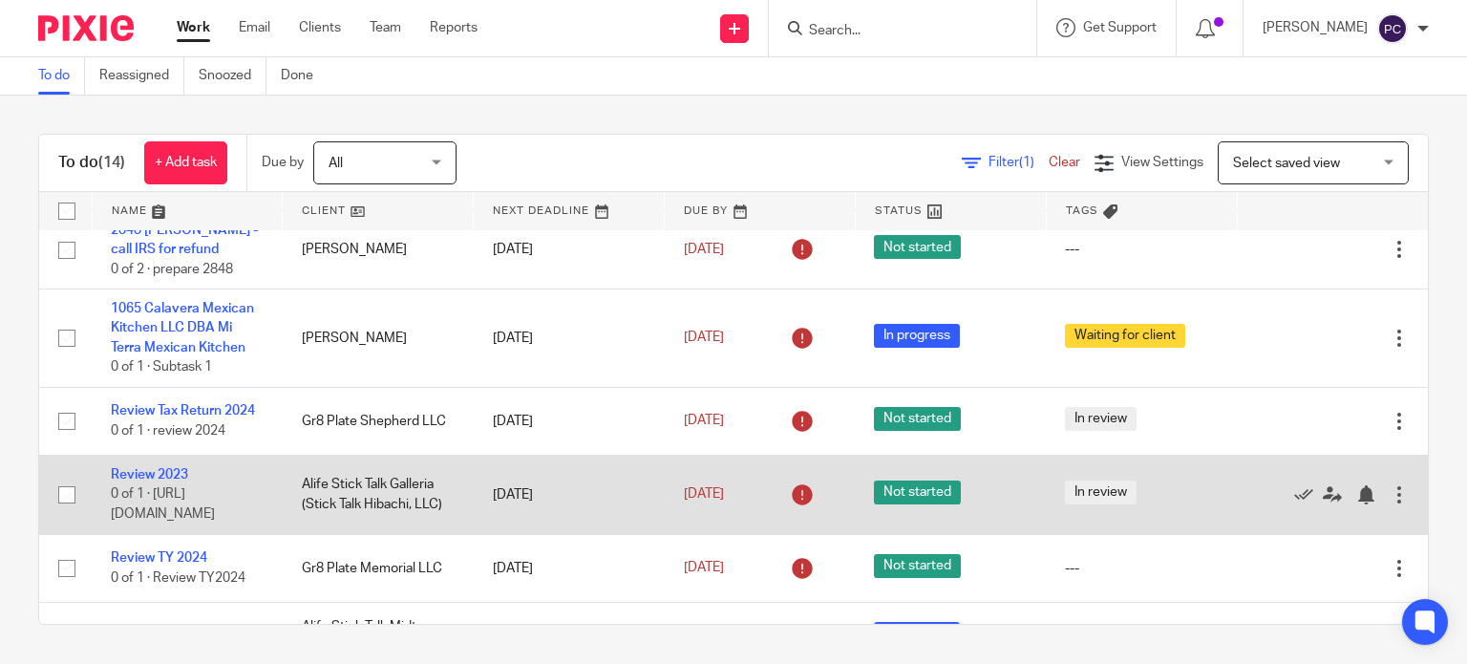
scroll to position [756, 0]
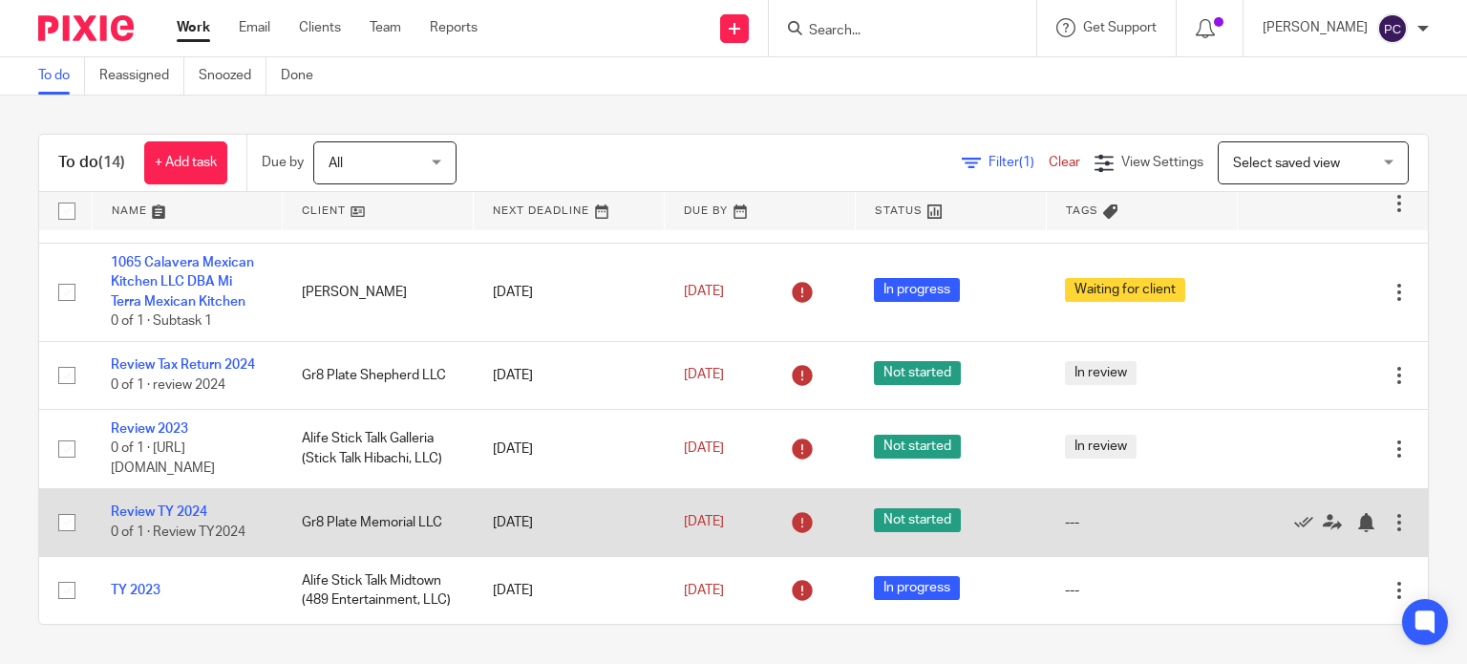
click at [1389, 517] on div at bounding box center [1398, 522] width 19 height 19
click at [1322, 513] on icon at bounding box center [1331, 522] width 19 height 19
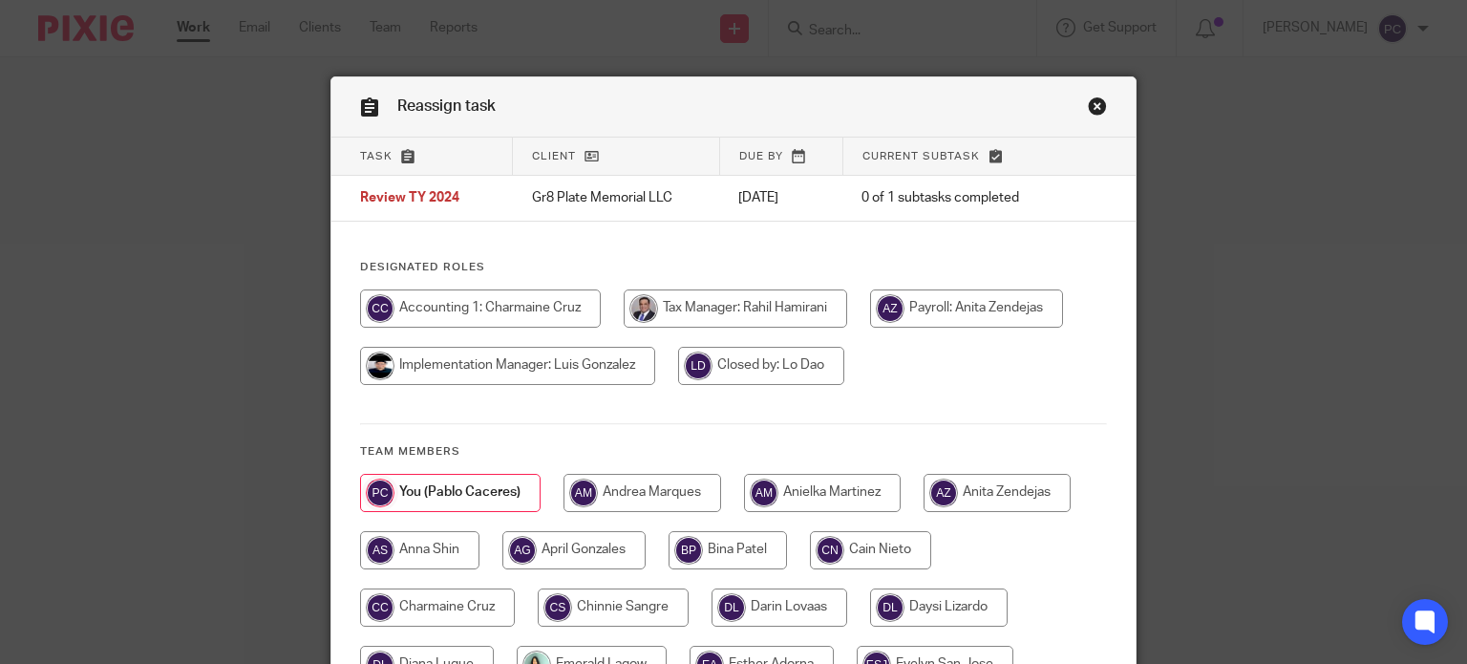
click at [779, 309] on input "radio" at bounding box center [734, 308] width 223 height 38
radio input "true"
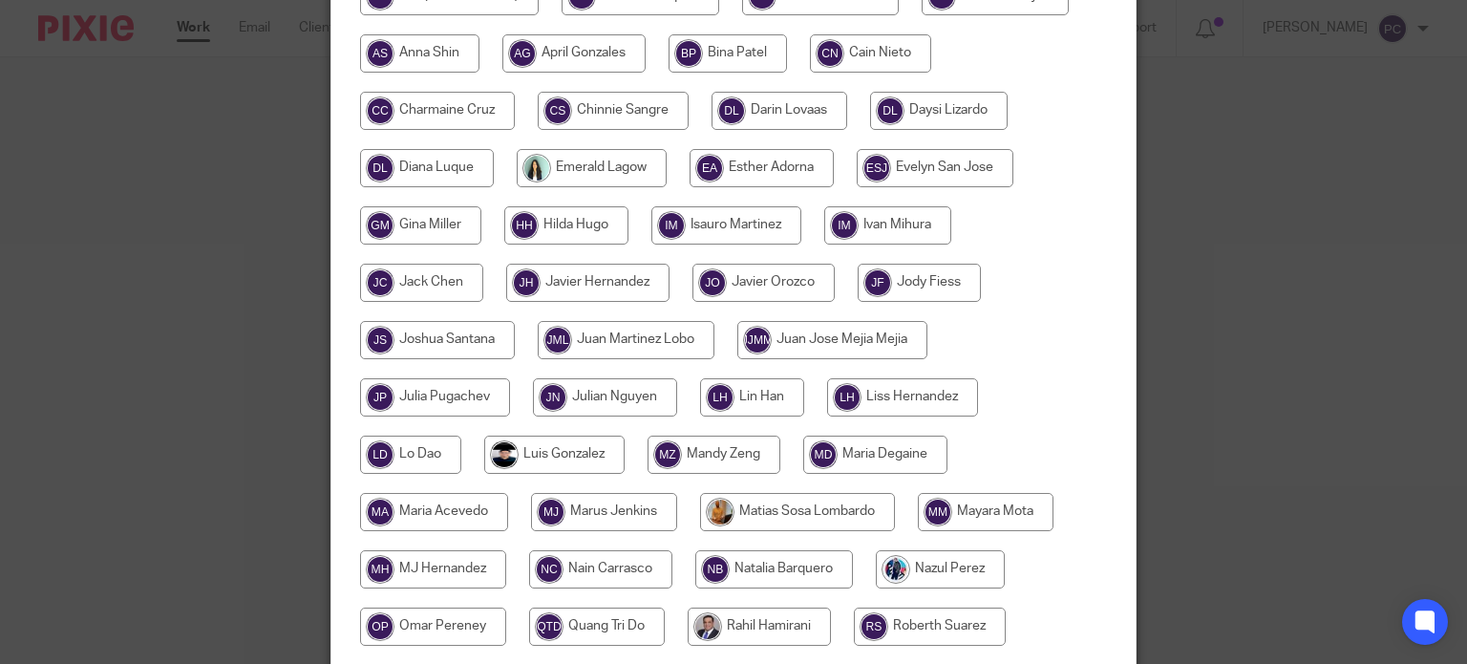
scroll to position [764, 0]
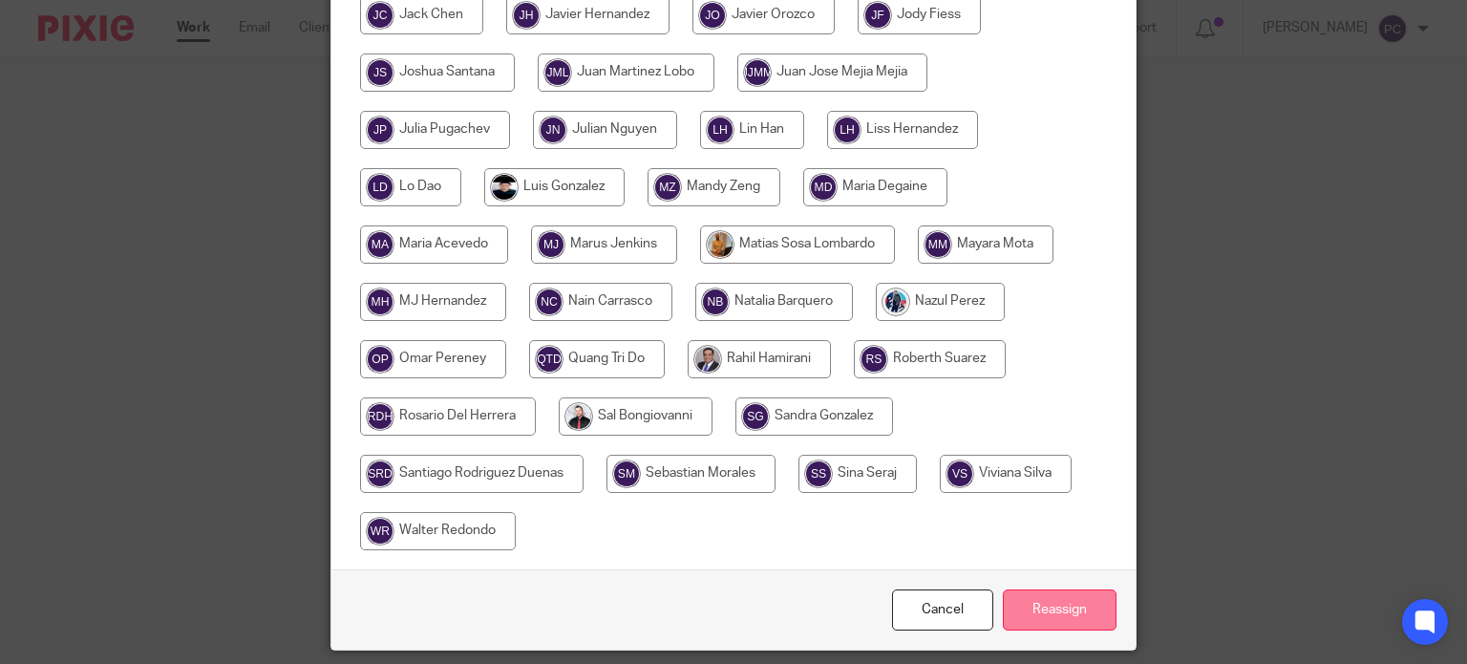
click at [1045, 601] on input "Reassign" at bounding box center [1060, 609] width 114 height 41
